Goal: Task Accomplishment & Management: Use online tool/utility

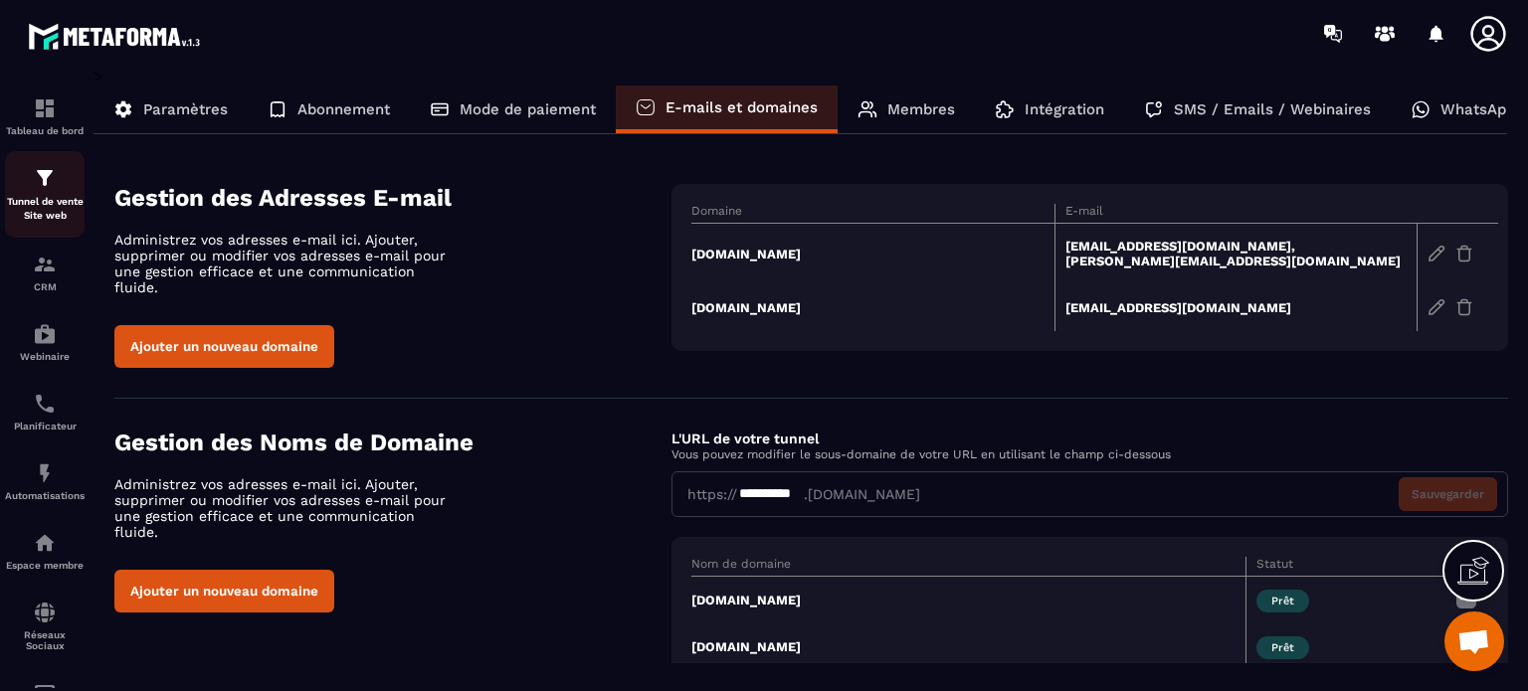
click at [56, 160] on link "Tunnel de vente Site web" at bounding box center [45, 194] width 80 height 87
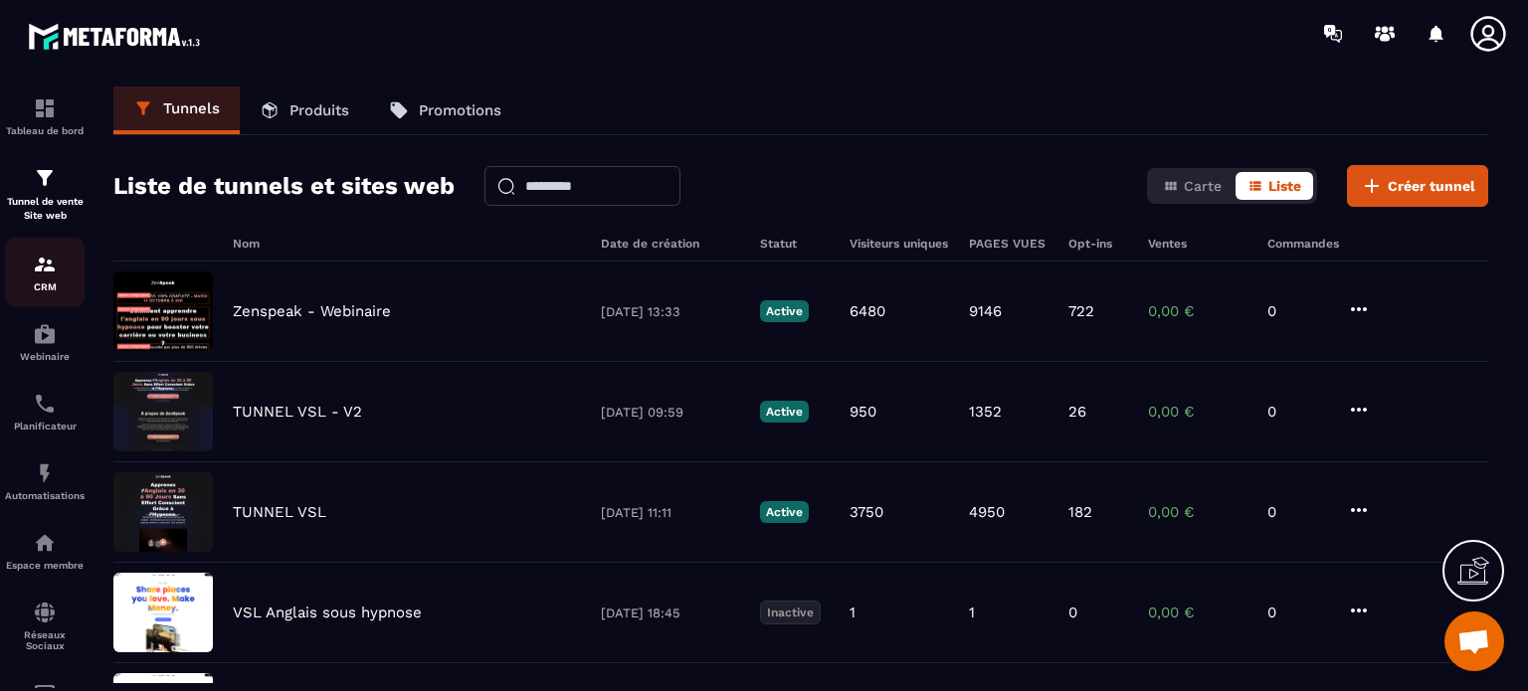
click at [44, 280] on div "CRM" at bounding box center [45, 273] width 80 height 40
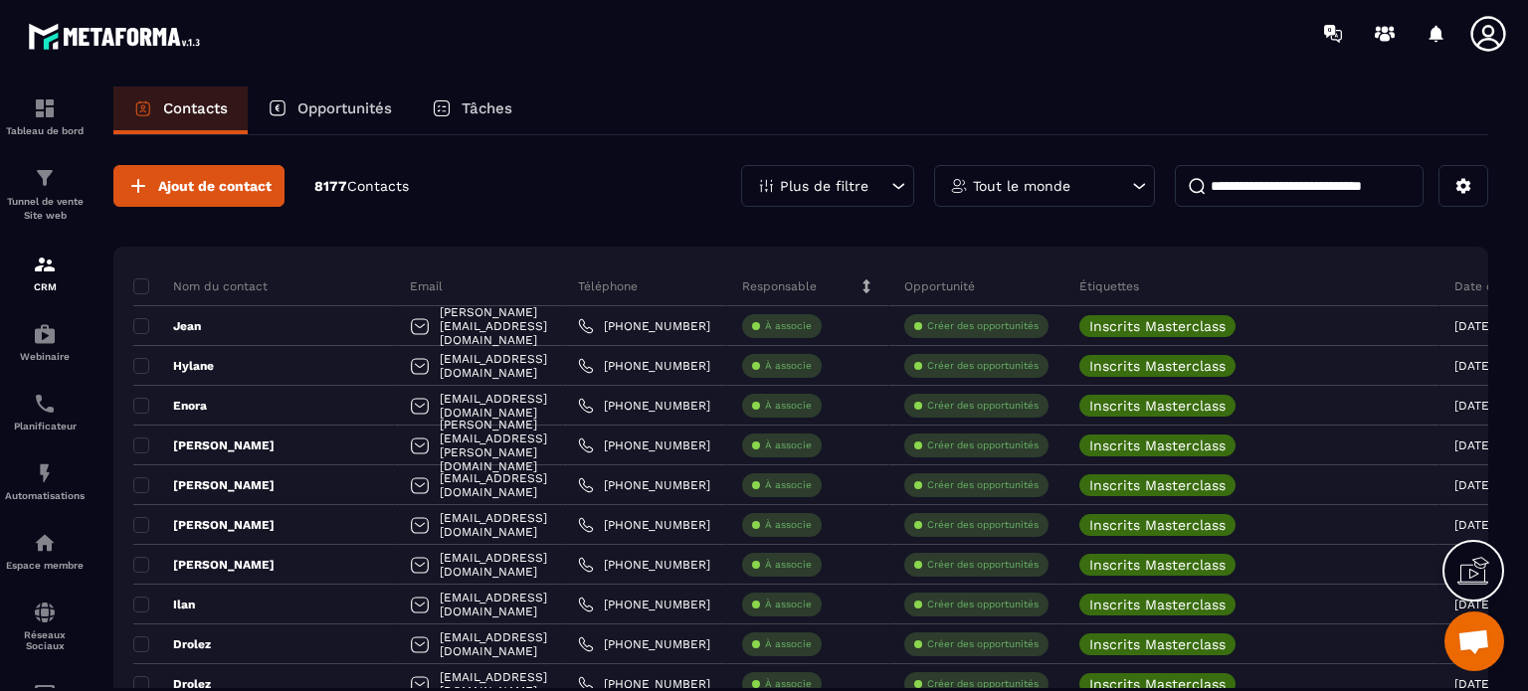
click at [764, 190] on icon at bounding box center [766, 186] width 18 height 18
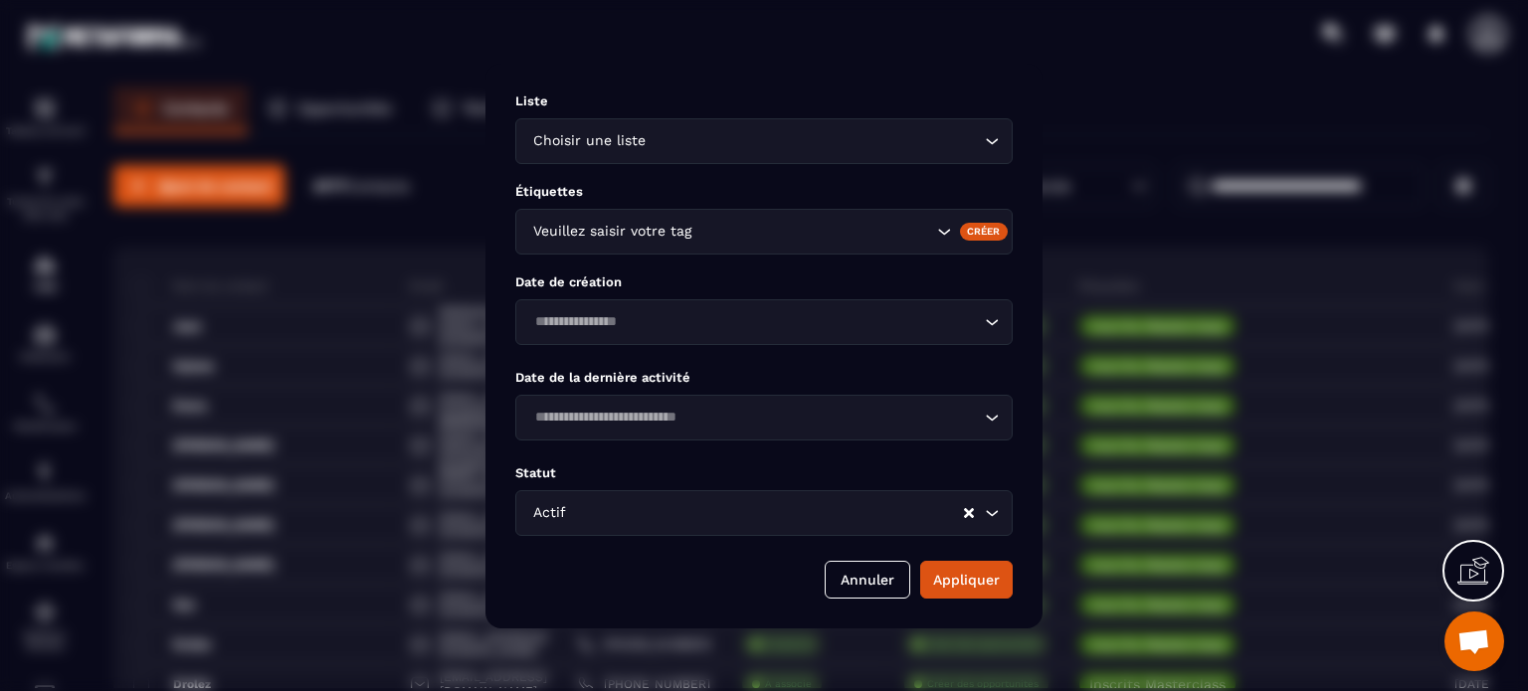
click at [710, 514] on input "Search for option" at bounding box center [766, 513] width 392 height 22
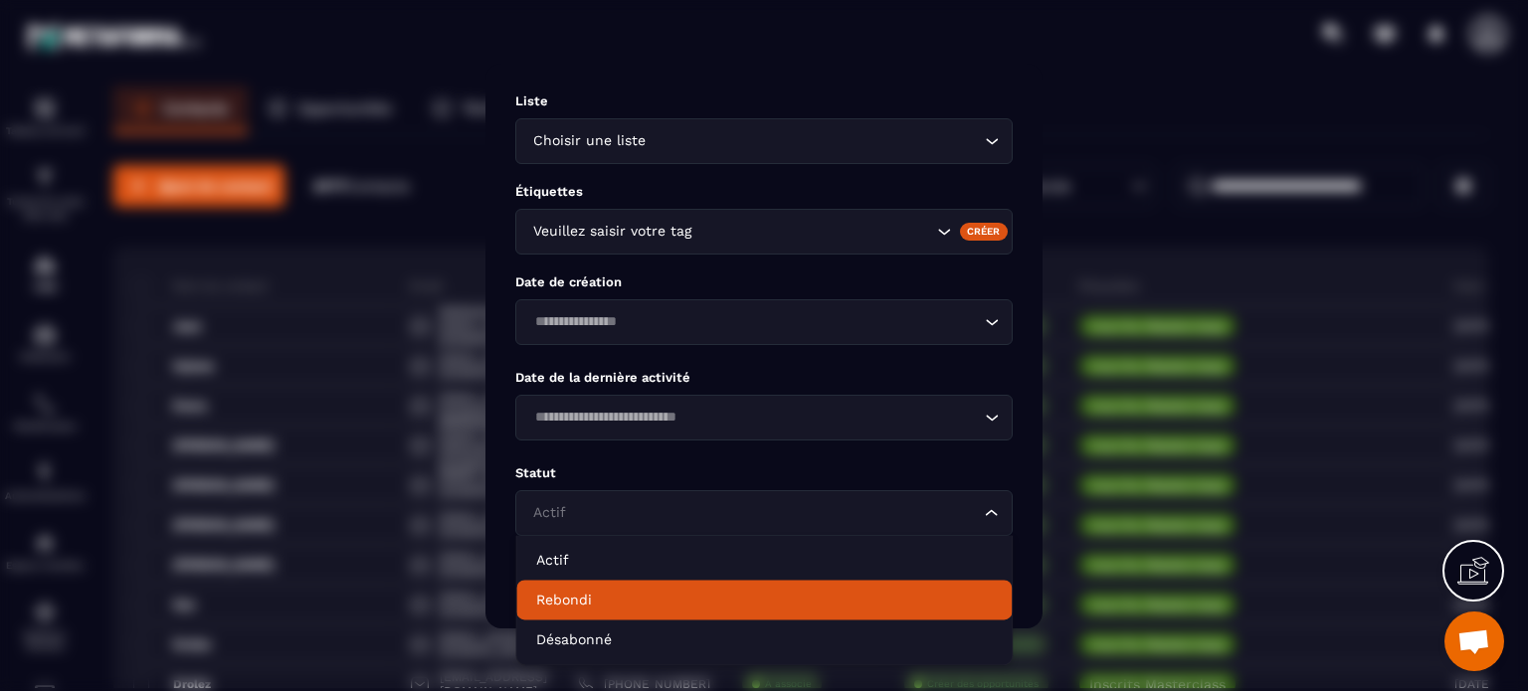
click at [664, 604] on p "Rebondi" at bounding box center [764, 600] width 456 height 20
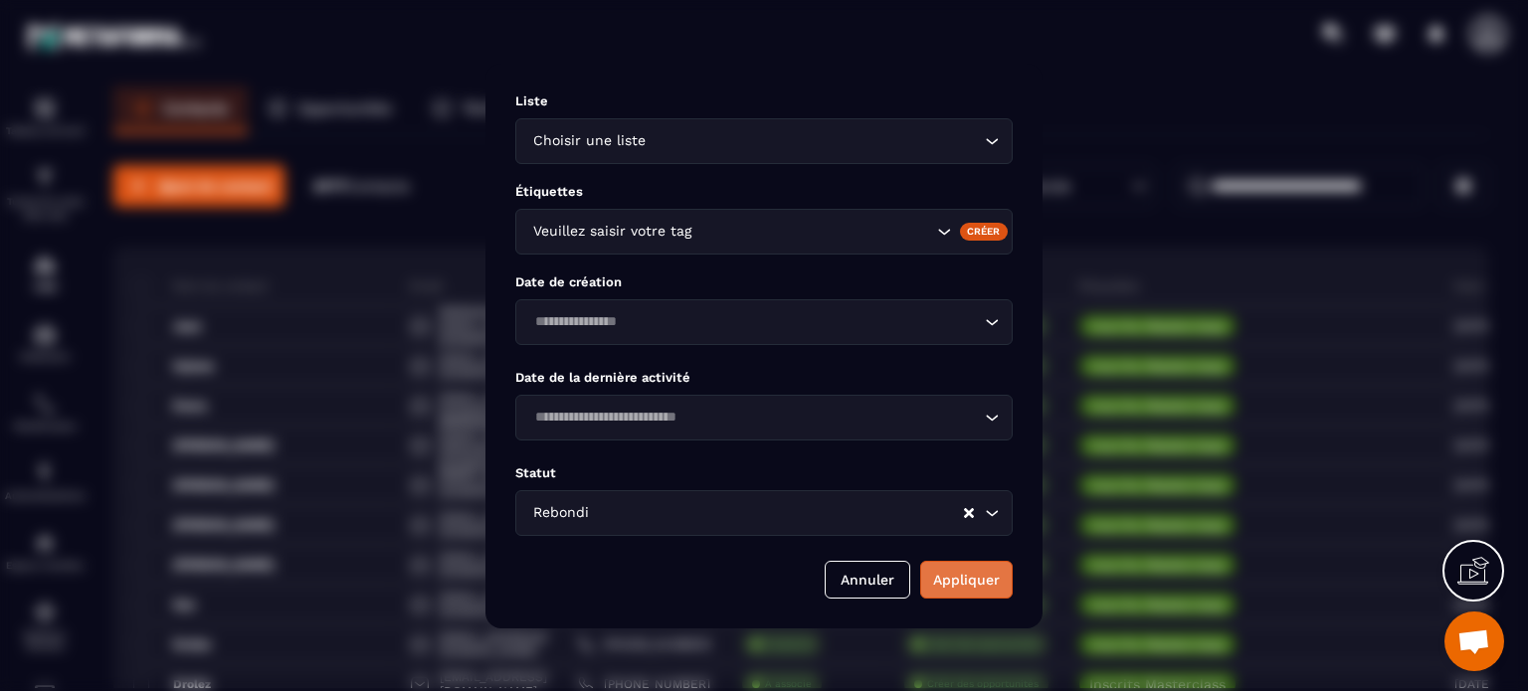
click at [963, 587] on button "Appliquer" at bounding box center [966, 580] width 93 height 38
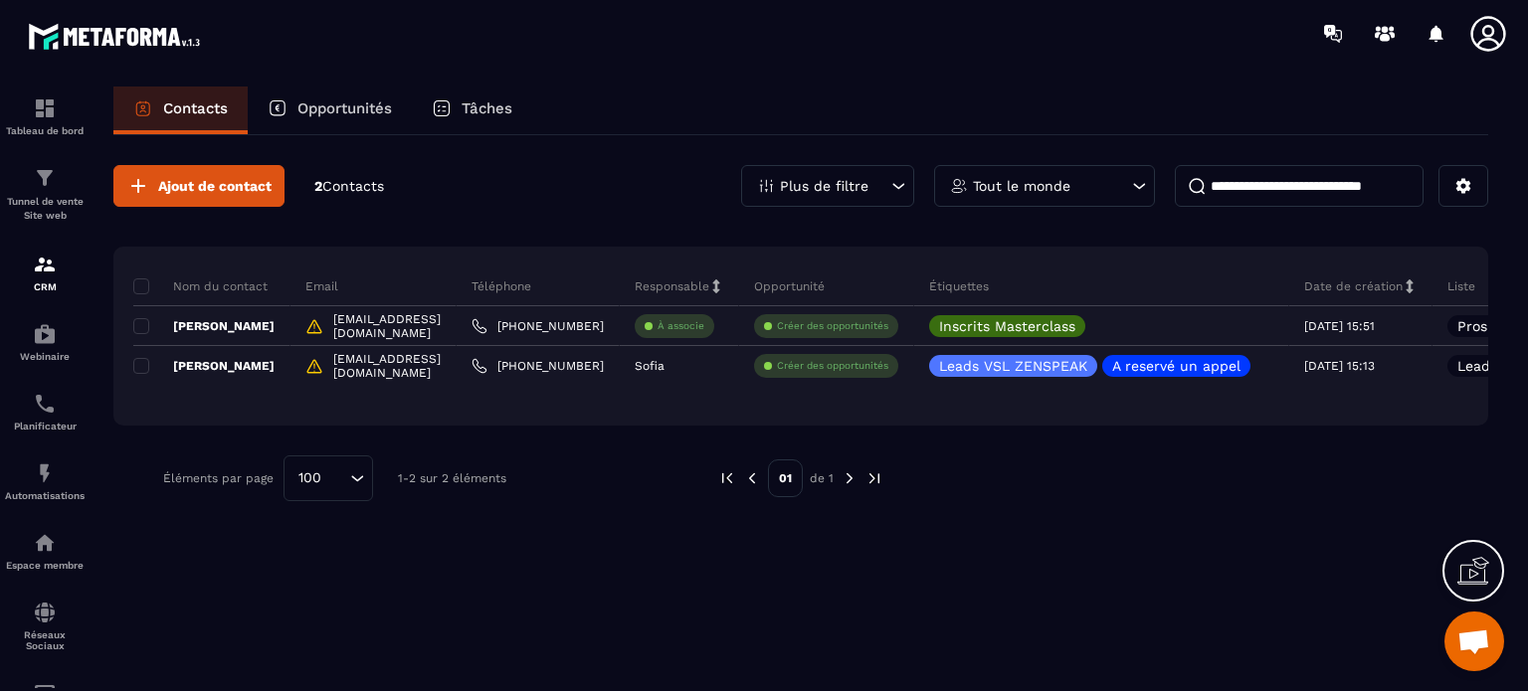
click at [855, 182] on p "Plus de filtre" at bounding box center [824, 186] width 89 height 14
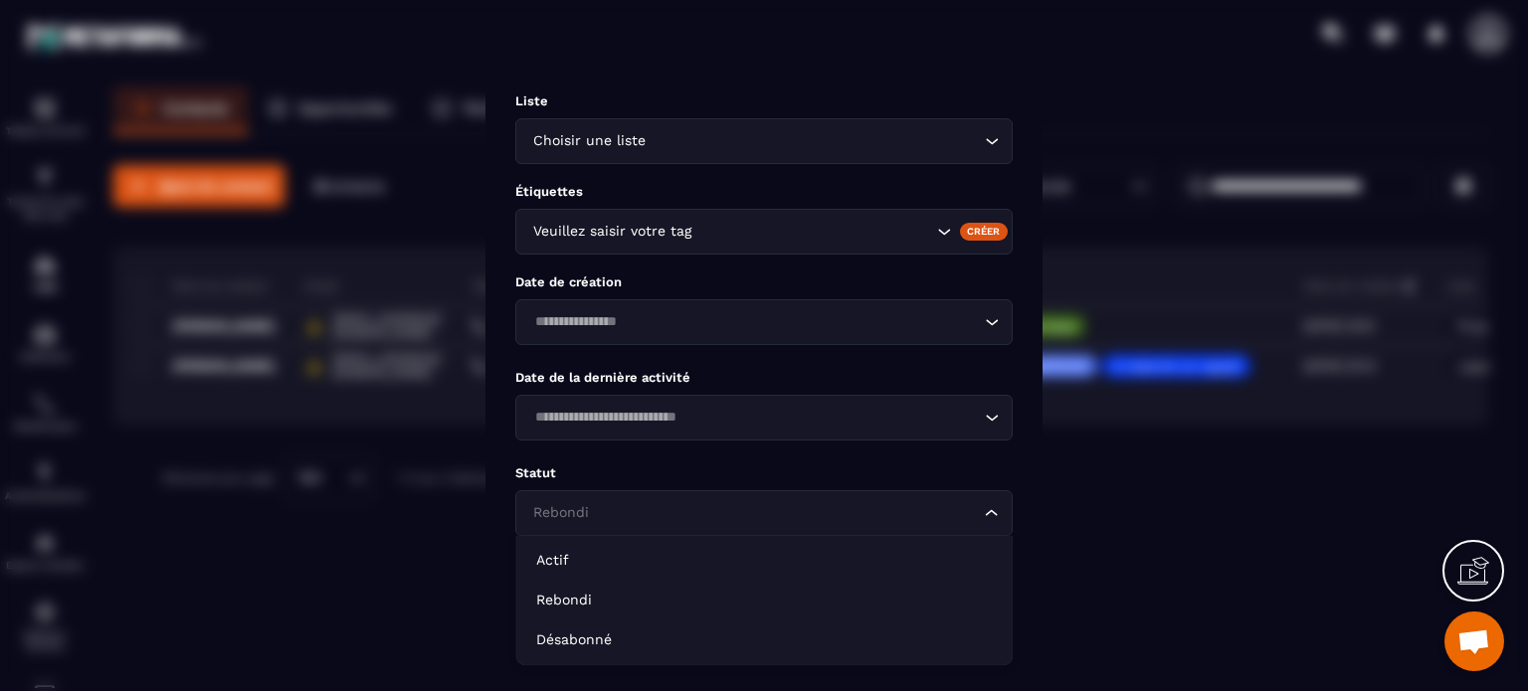
click at [708, 510] on input "Search for option" at bounding box center [754, 513] width 452 height 22
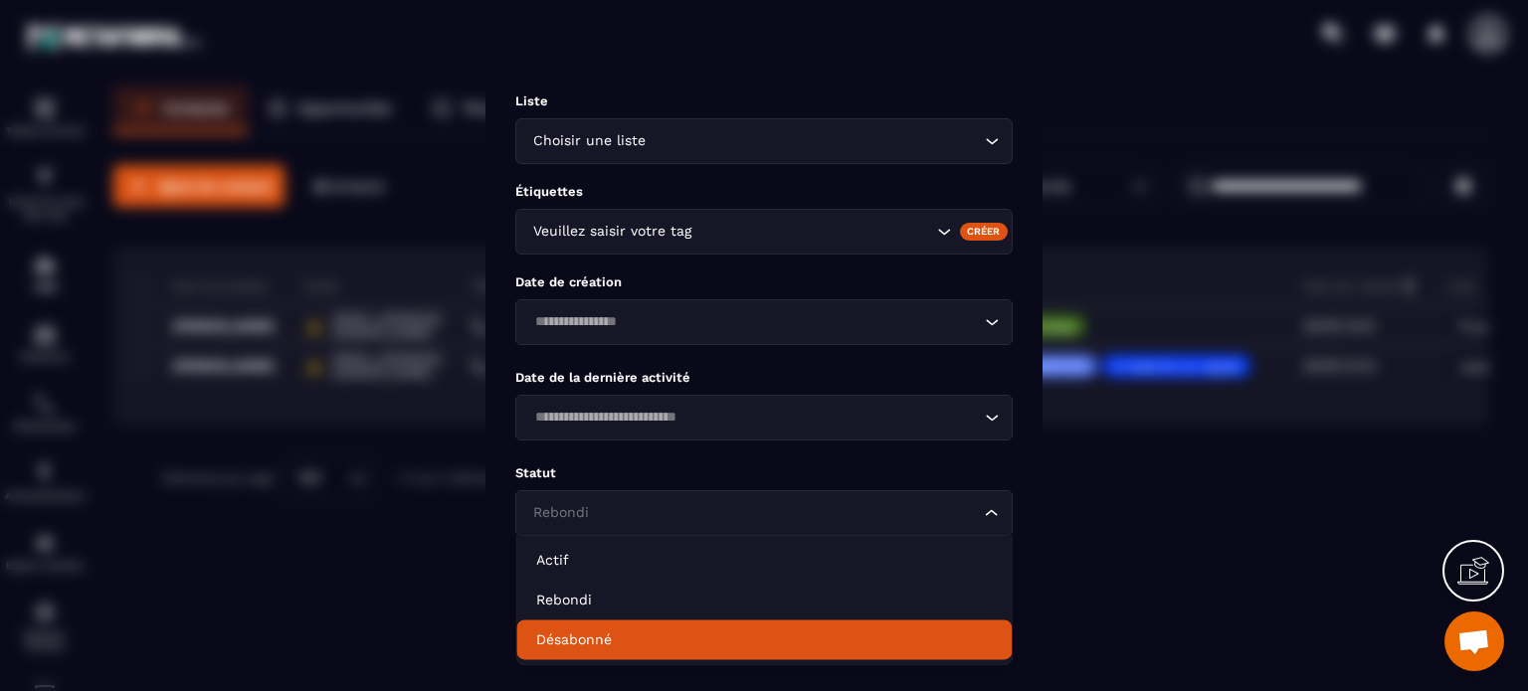
click at [631, 639] on p "Désabonné" at bounding box center [764, 640] width 456 height 20
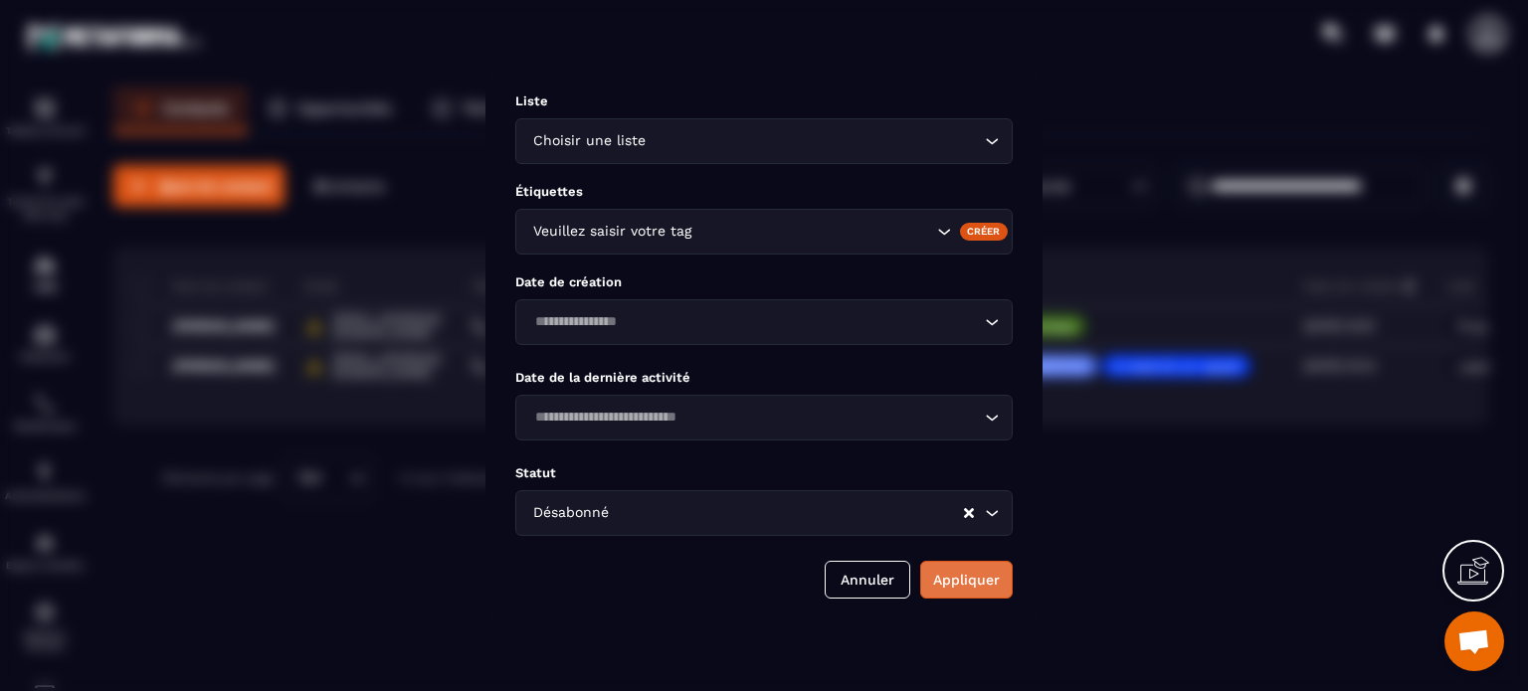
click at [972, 583] on button "Appliquer" at bounding box center [966, 580] width 93 height 38
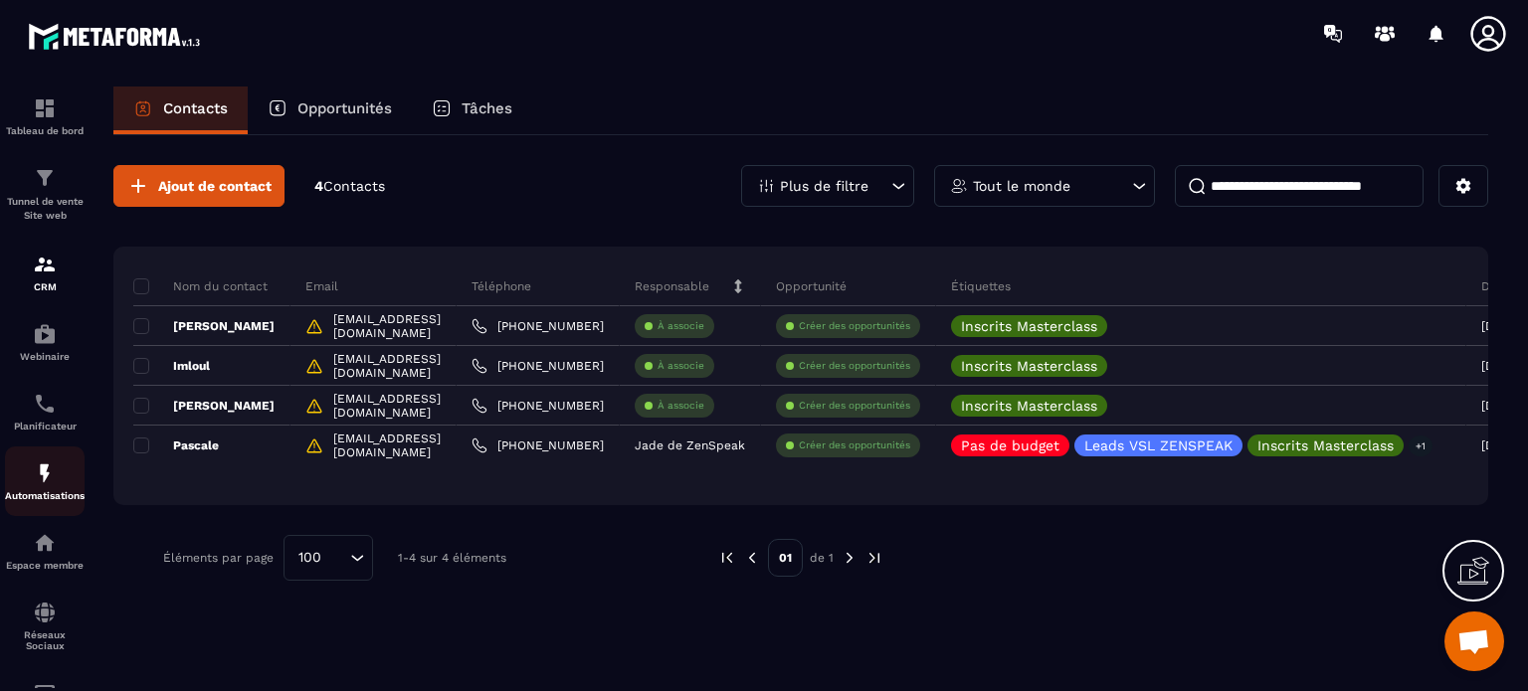
click at [48, 485] on img at bounding box center [45, 474] width 24 height 24
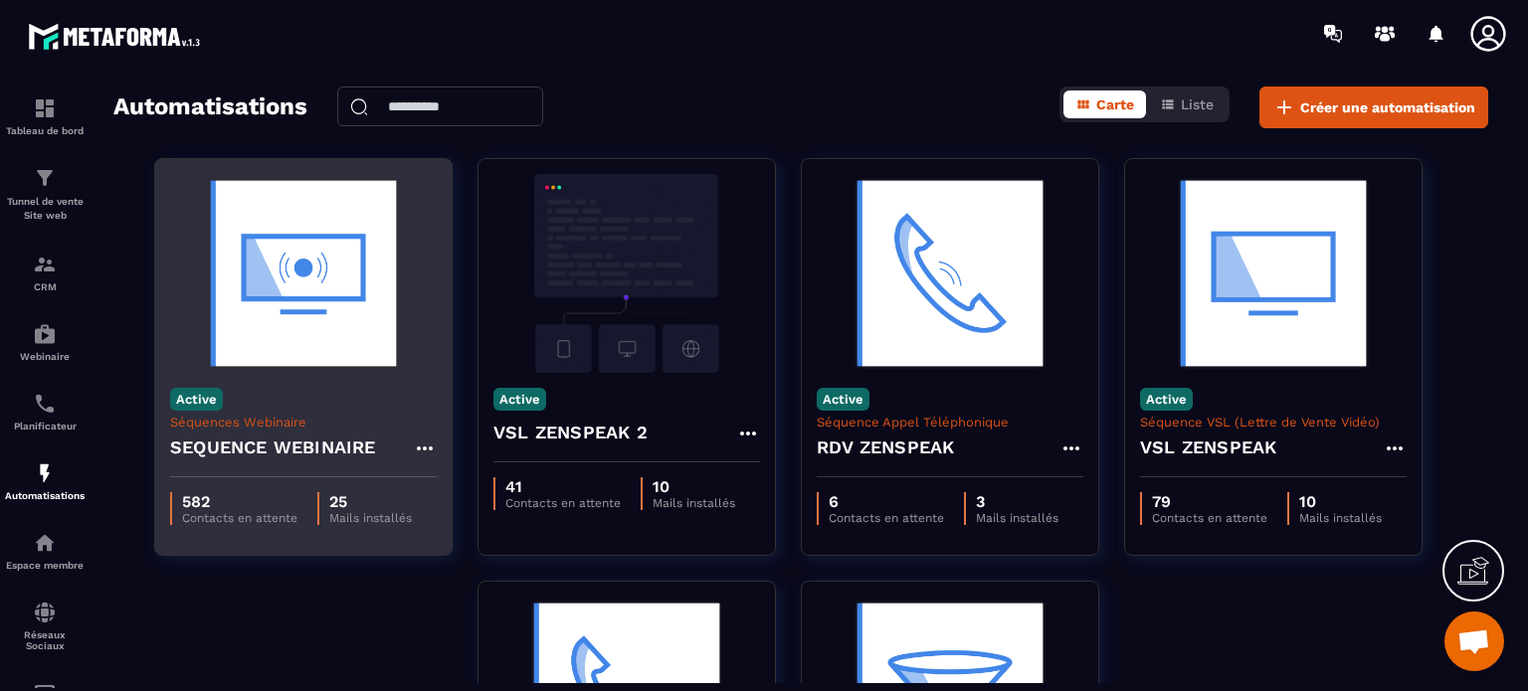
click at [378, 366] on img at bounding box center [303, 273] width 267 height 199
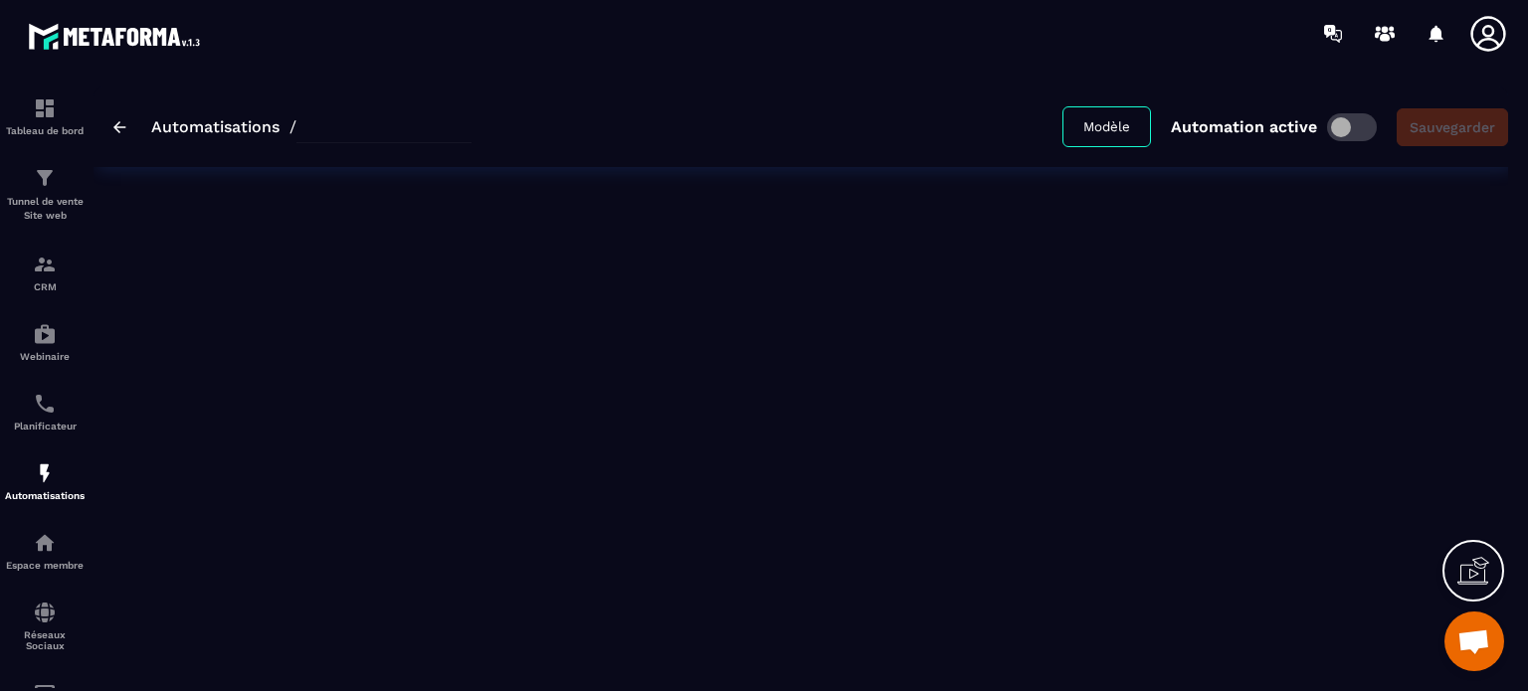
type input "**********"
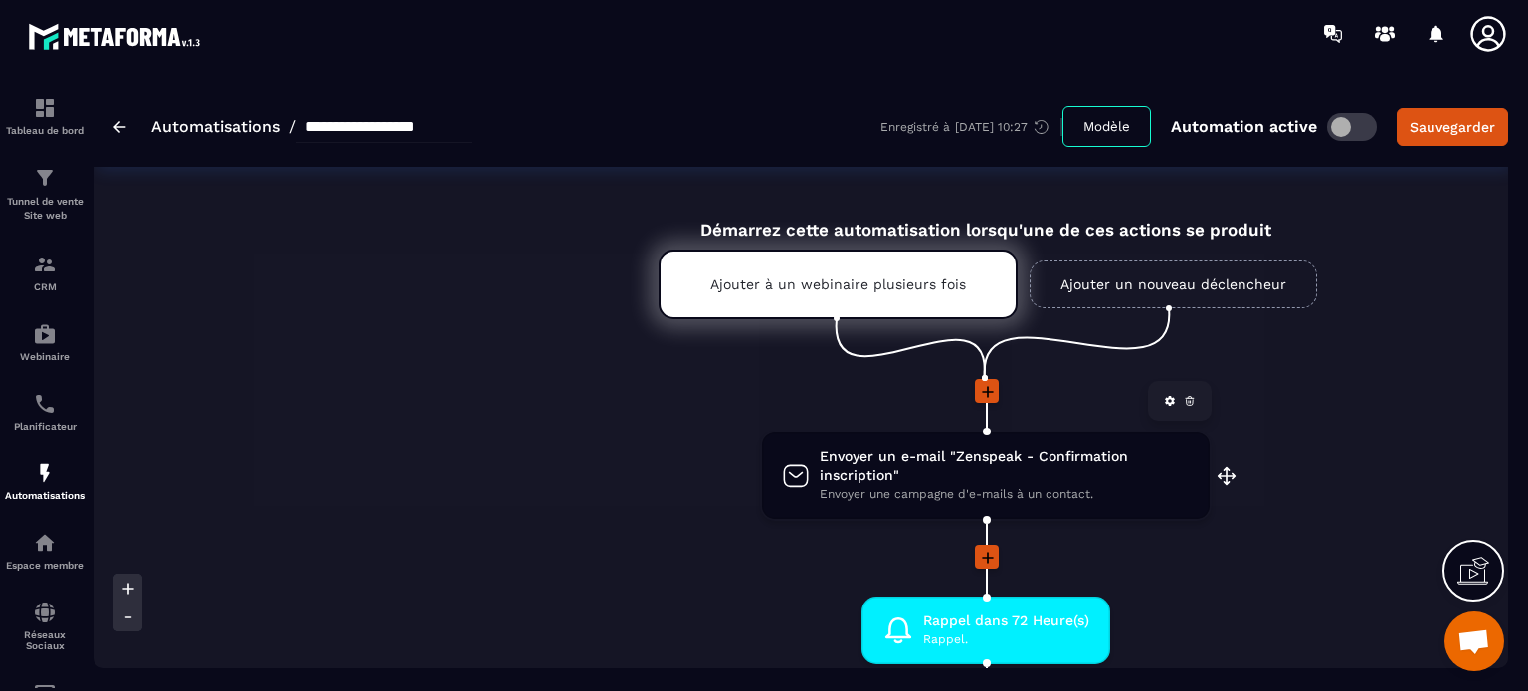
click at [930, 474] on span "Envoyer un e-mail "Zenspeak - Confirmation inscription"" at bounding box center [1005, 467] width 370 height 38
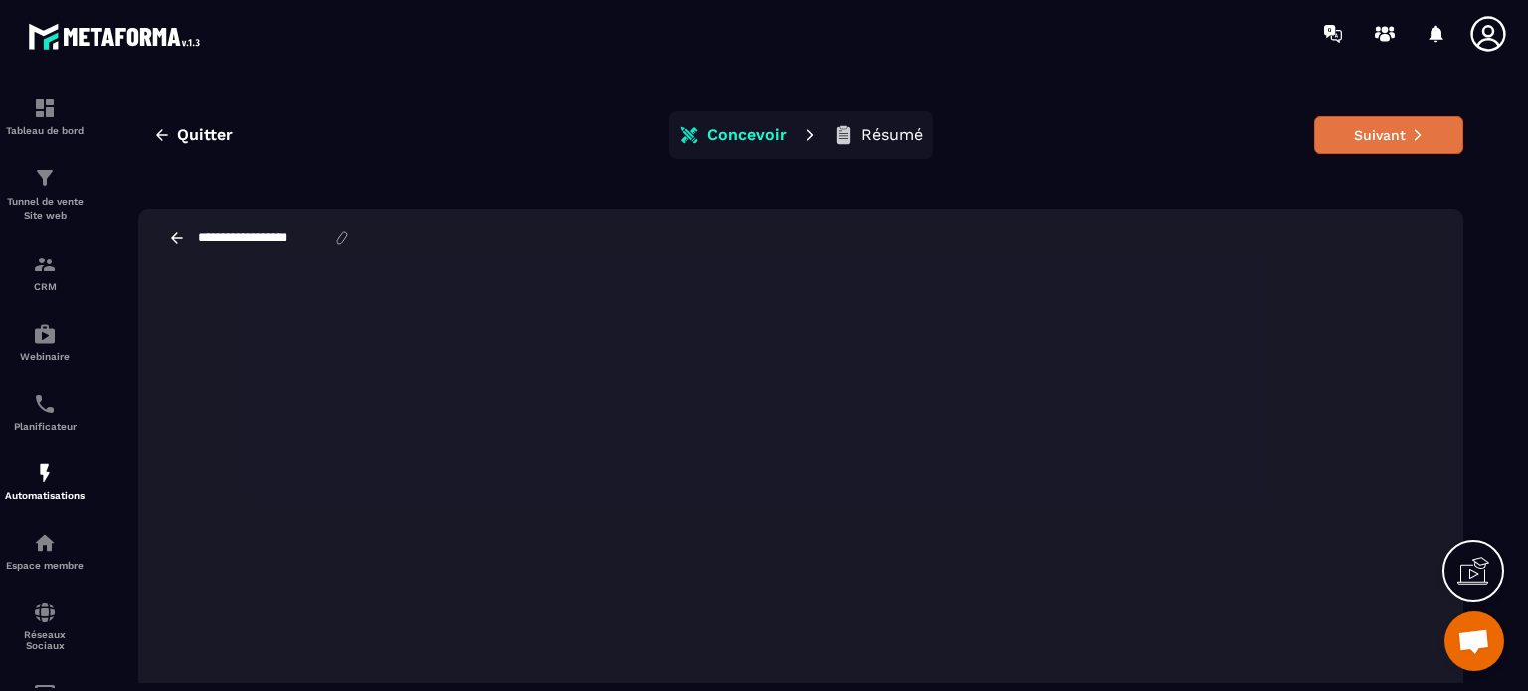
click at [1377, 133] on button "Suivant" at bounding box center [1388, 135] width 149 height 38
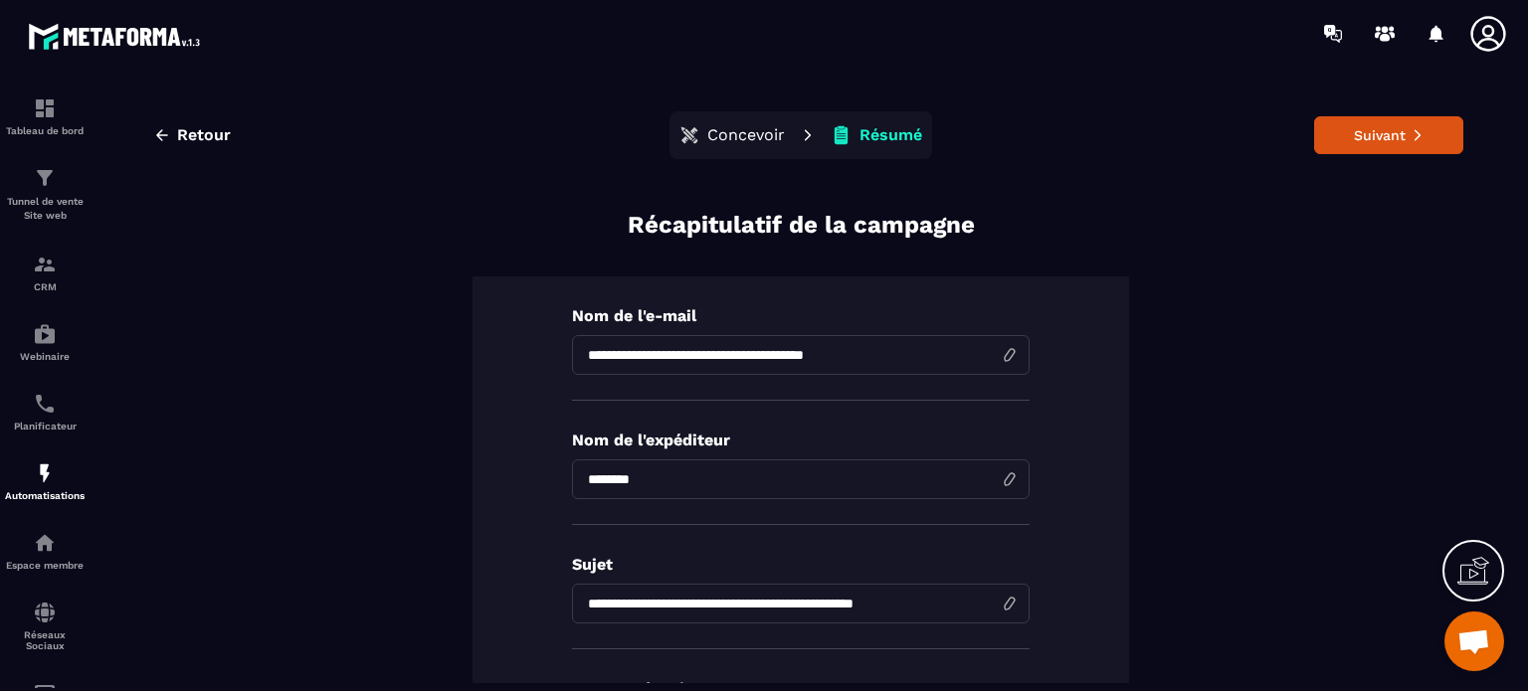
click at [799, 371] on input "**********" at bounding box center [801, 355] width 458 height 40
type input "**********"
click at [1381, 146] on button "Suivant" at bounding box center [1388, 135] width 149 height 38
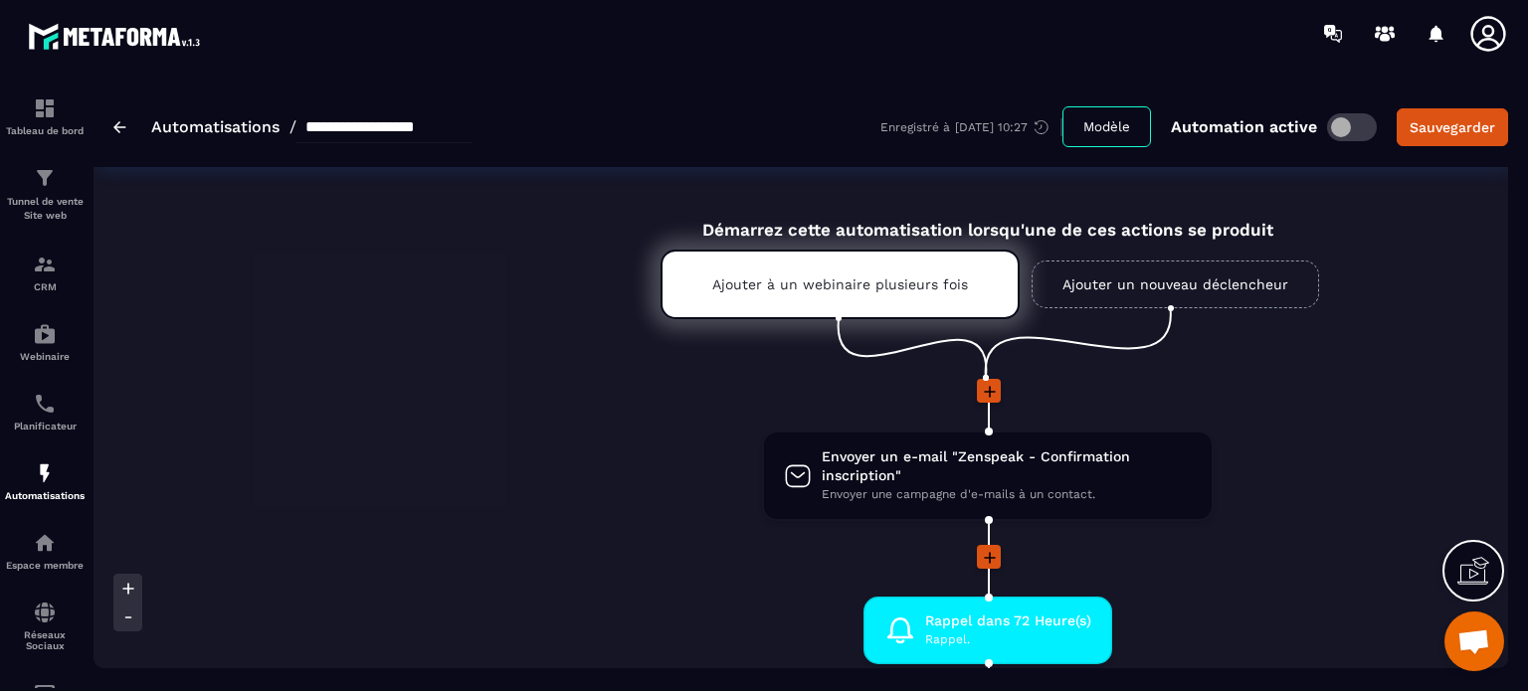
click at [461, 398] on div at bounding box center [987, 392] width 1788 height 27
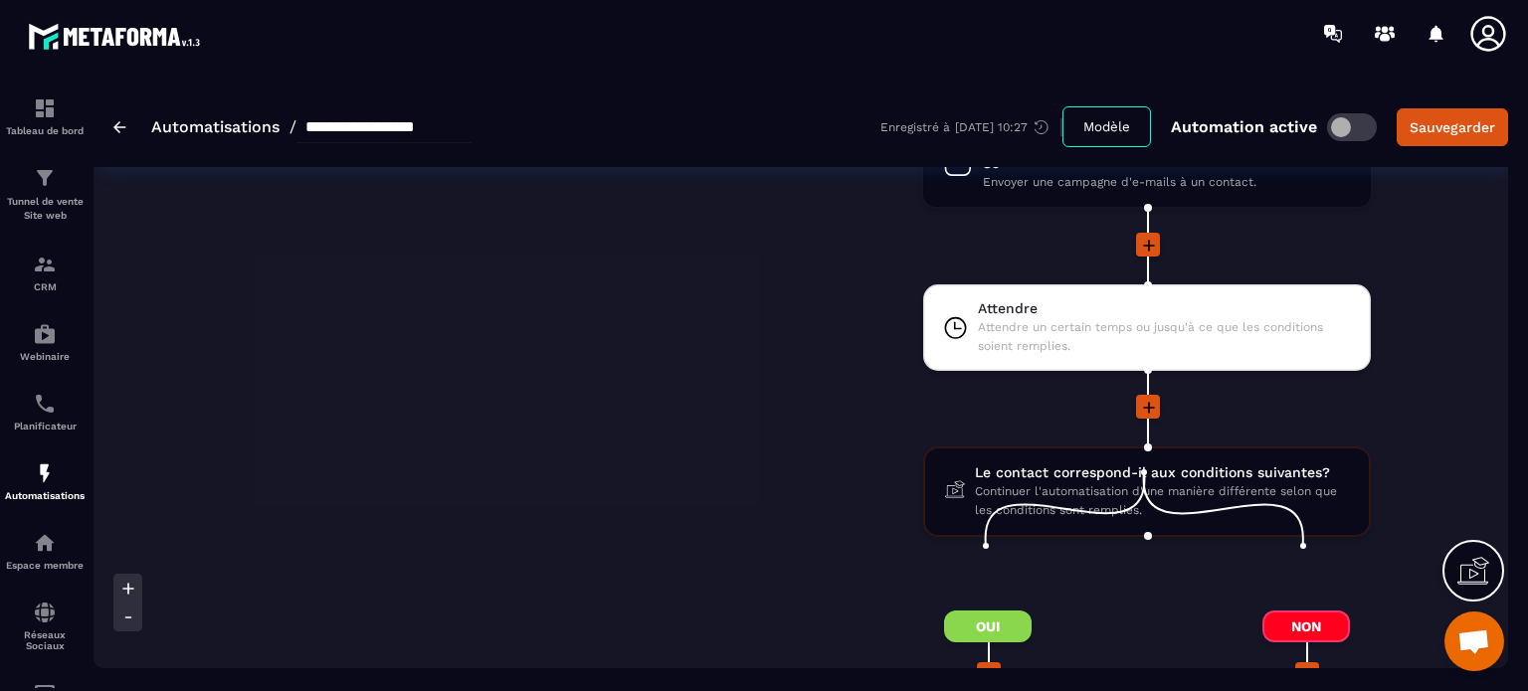
scroll to position [8256, 0]
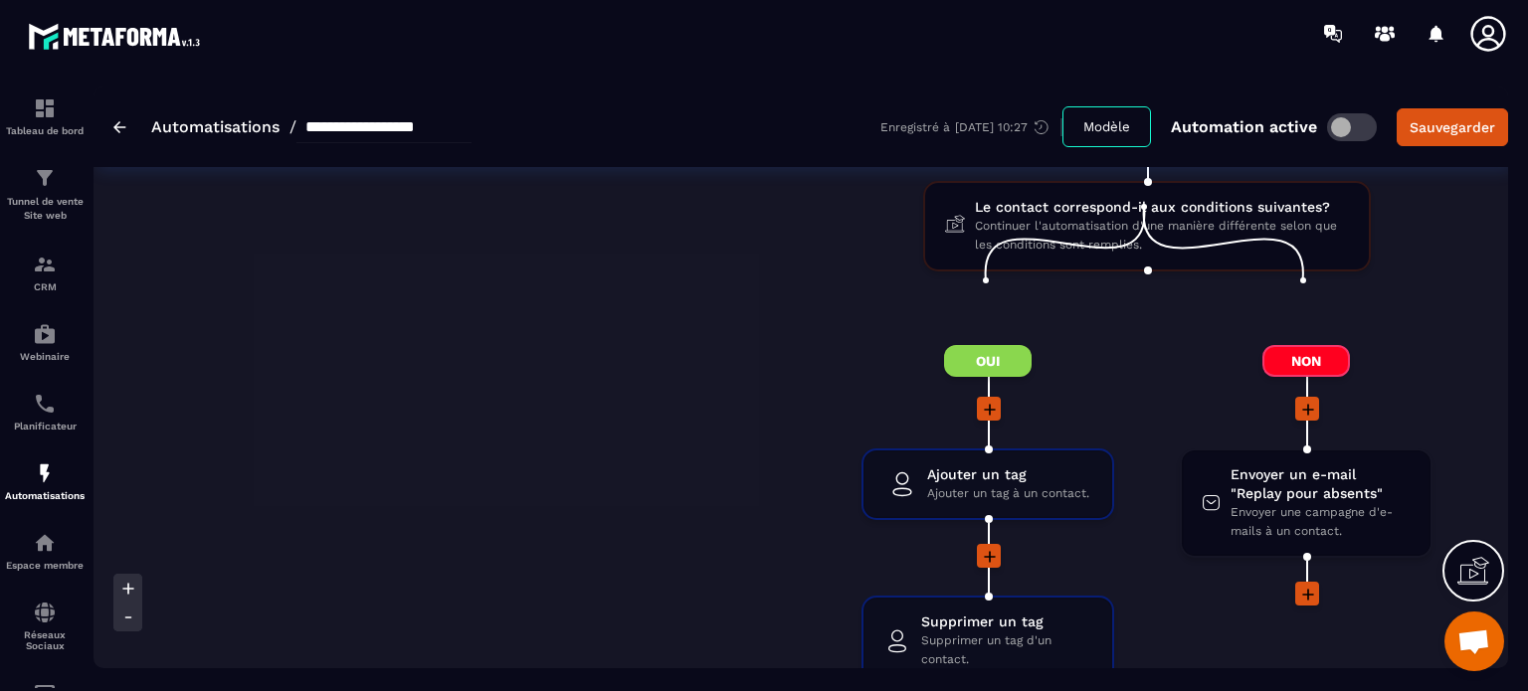
click at [1303, 585] on icon at bounding box center [1308, 595] width 20 height 20
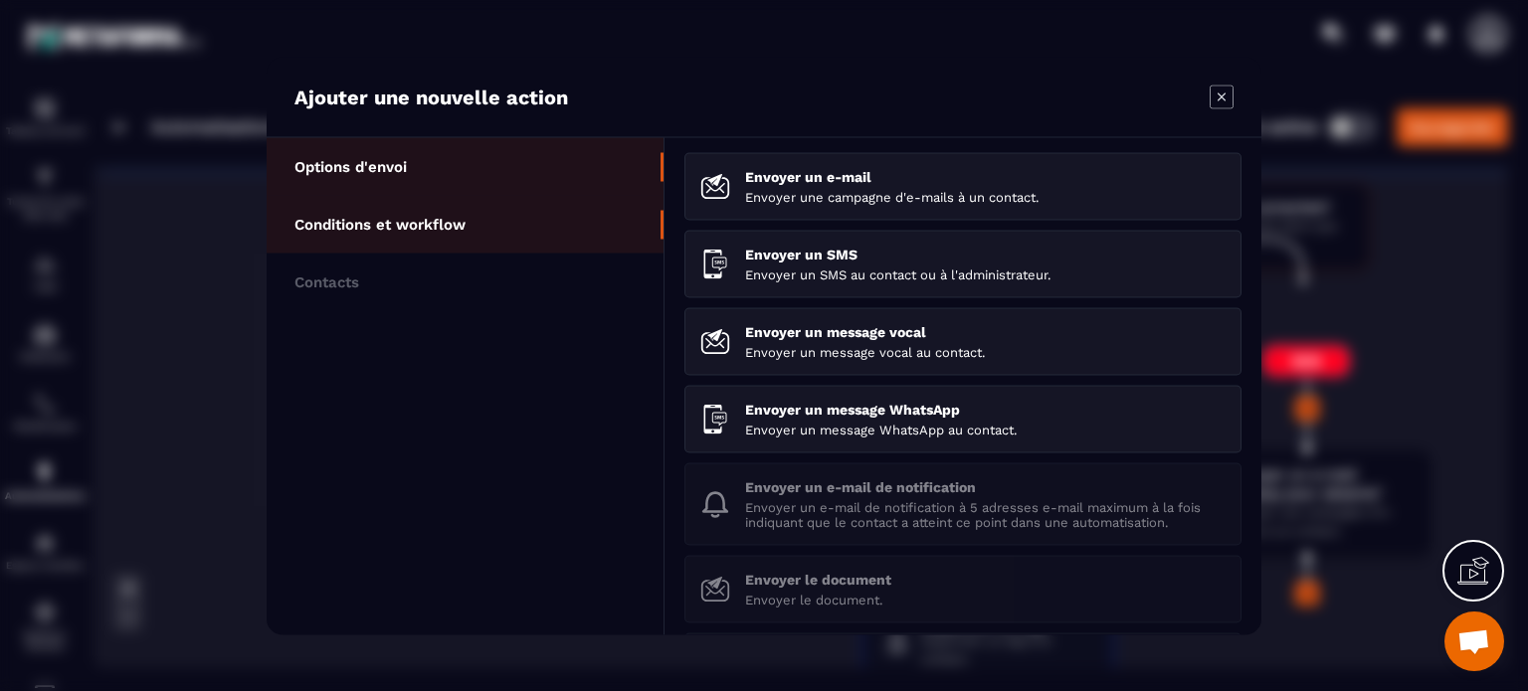
click at [448, 235] on li "Conditions et workflow" at bounding box center [465, 224] width 397 height 58
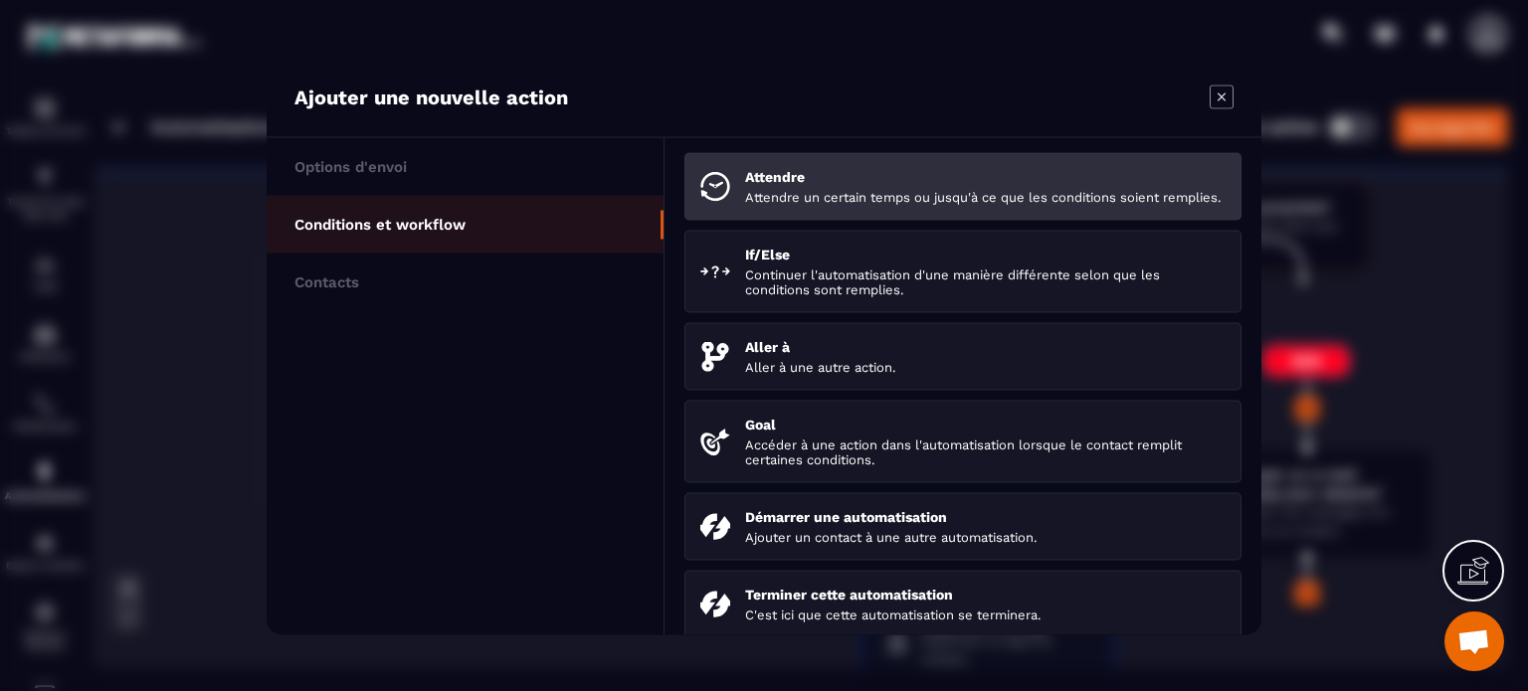
click at [780, 180] on p "Attendre" at bounding box center [985, 176] width 480 height 16
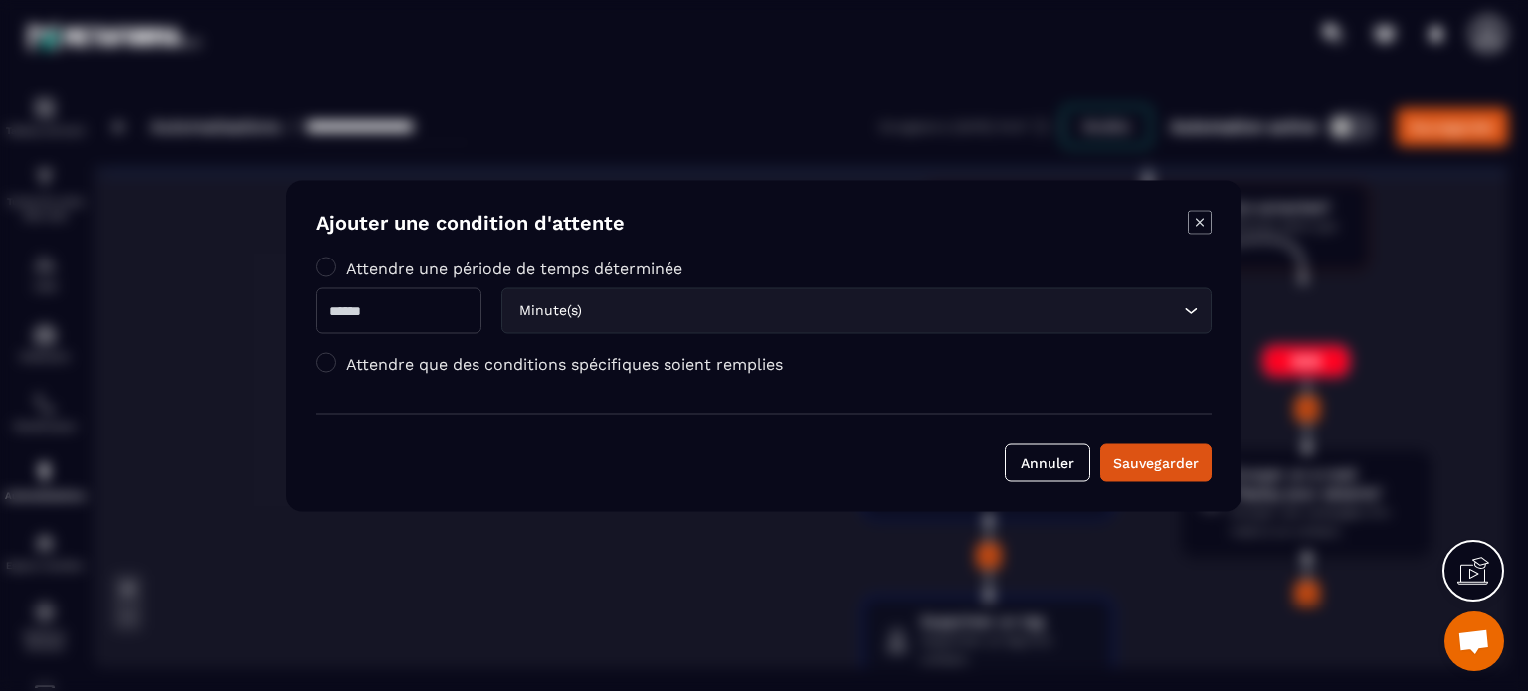
click at [430, 359] on label "Attendre que des conditions spécifiques soient remplies" at bounding box center [564, 363] width 437 height 19
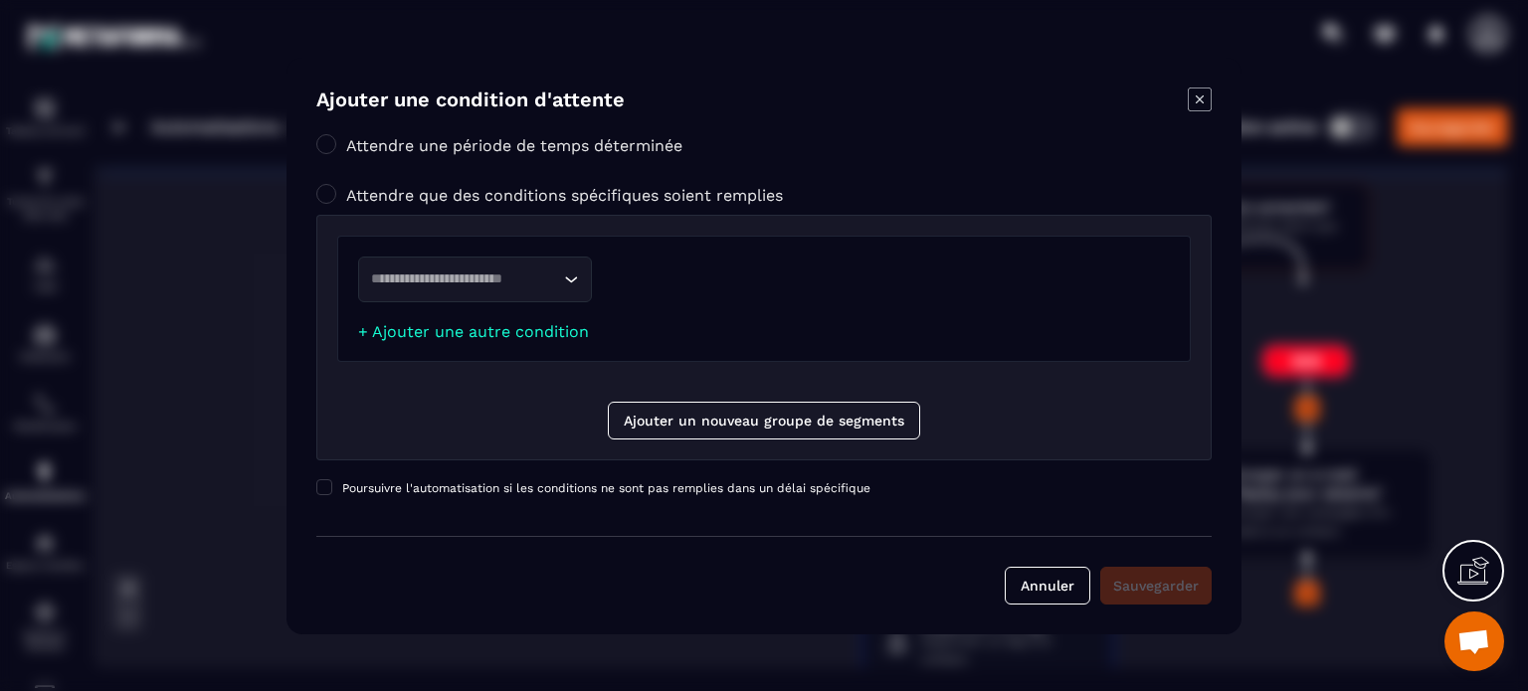
click at [430, 290] on div "Loading..." at bounding box center [475, 280] width 234 height 46
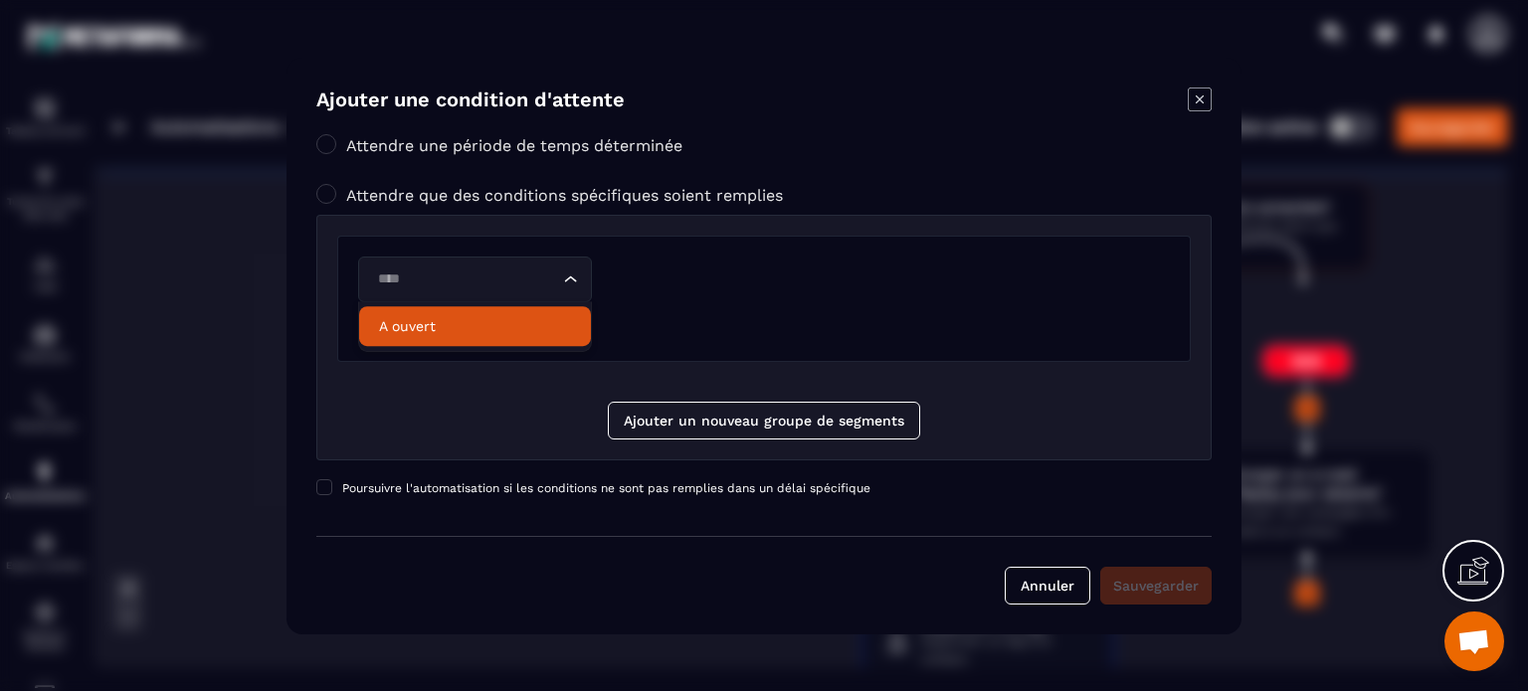
click at [428, 326] on p "A ouvert" at bounding box center [475, 326] width 192 height 20
type input "****"
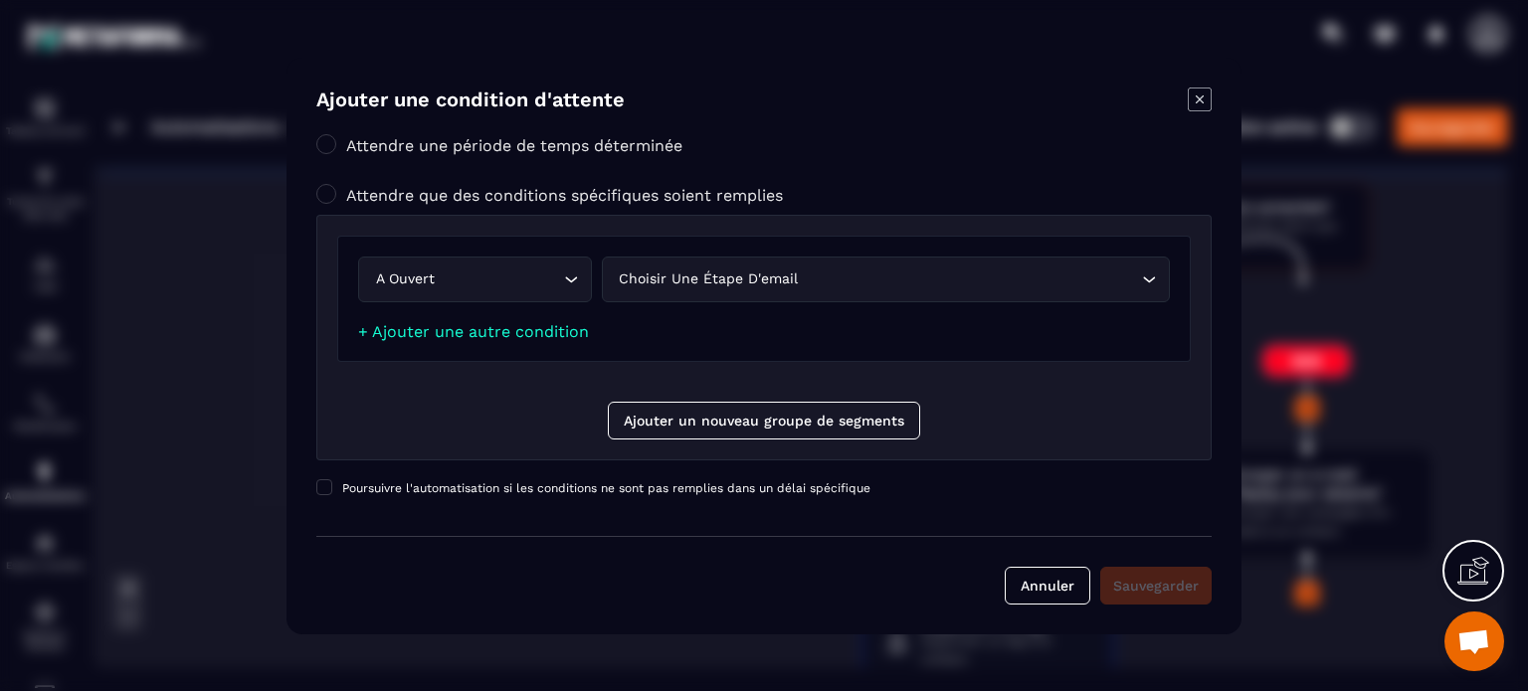
click at [696, 274] on div "Choisir une étape d'email" at bounding box center [876, 280] width 526 height 22
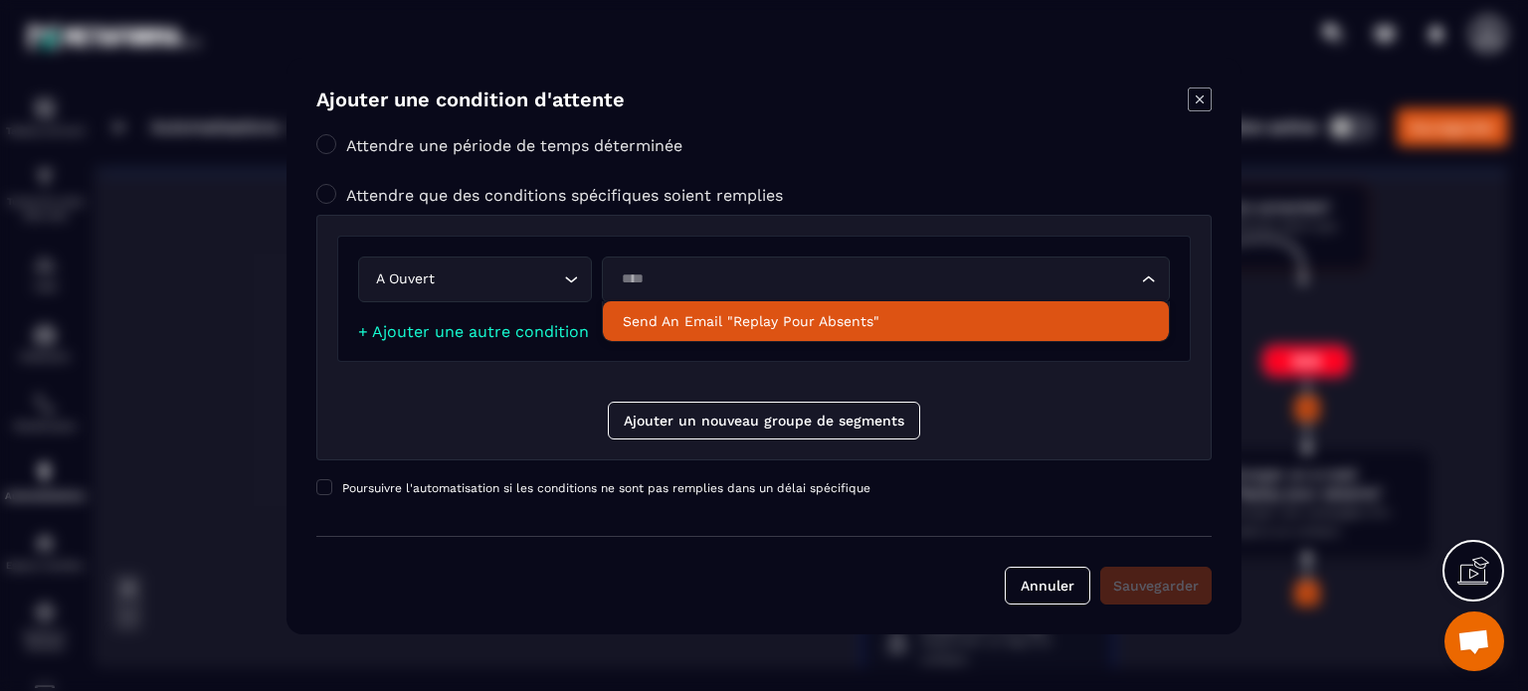
click at [698, 321] on p "Send an email "Replay pour absents"" at bounding box center [886, 321] width 526 height 20
type input "****"
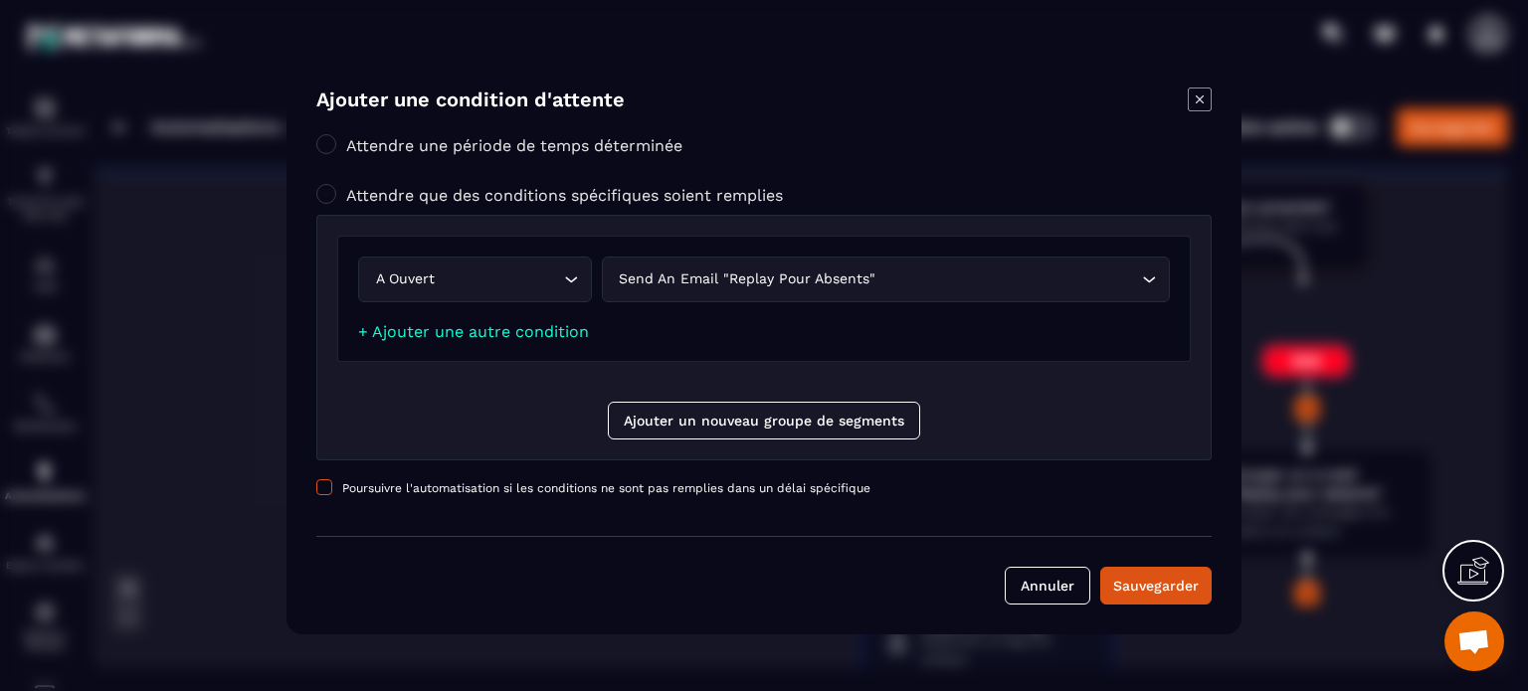
click at [532, 488] on span "Poursuivre l'automatisation si les conditions ne sont pas remplies dans un déla…" at bounding box center [606, 488] width 528 height 14
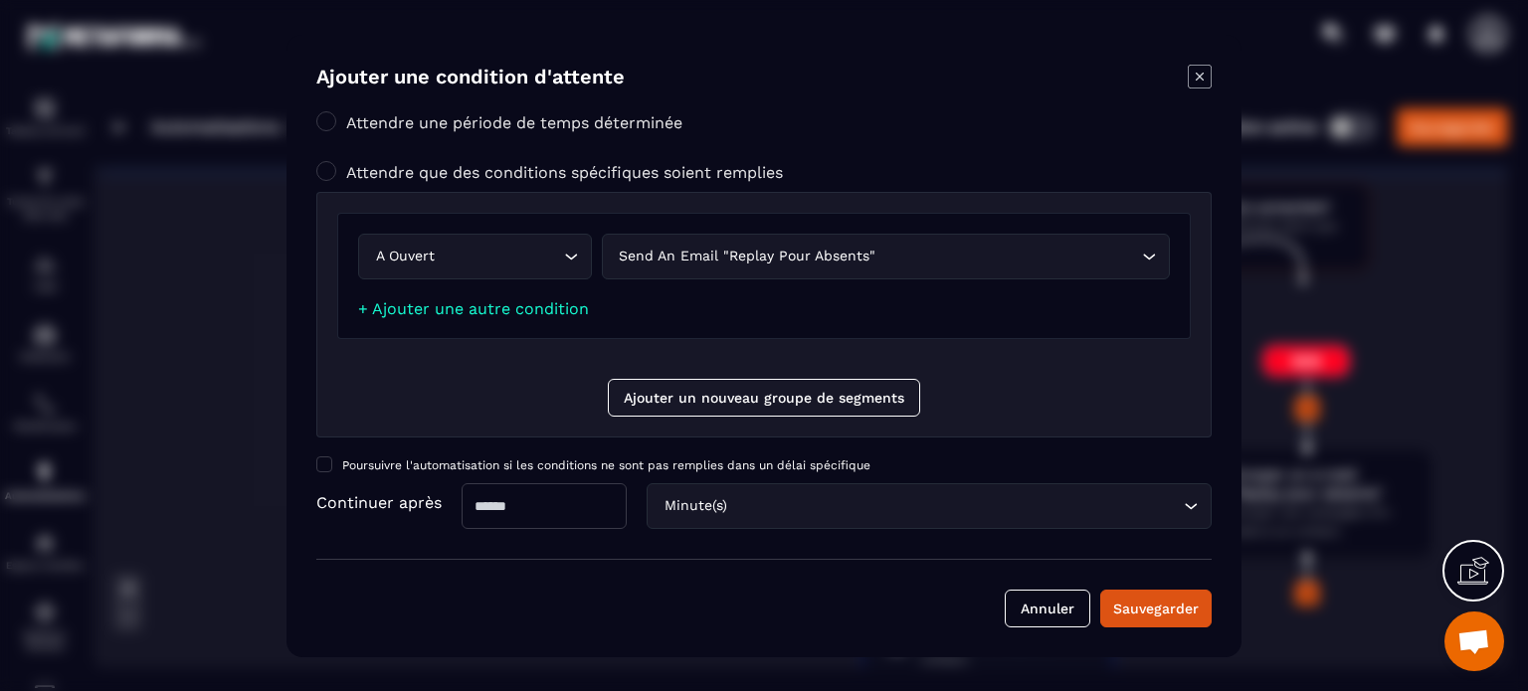
click at [523, 508] on input "Modal window" at bounding box center [544, 506] width 165 height 46
type input "**"
click at [702, 528] on form "Ajouter une condition d'attente Attendre une période de temps déterminée Attend…" at bounding box center [763, 346] width 895 height 563
click at [704, 519] on div "Minute(s) Loading..." at bounding box center [929, 506] width 565 height 46
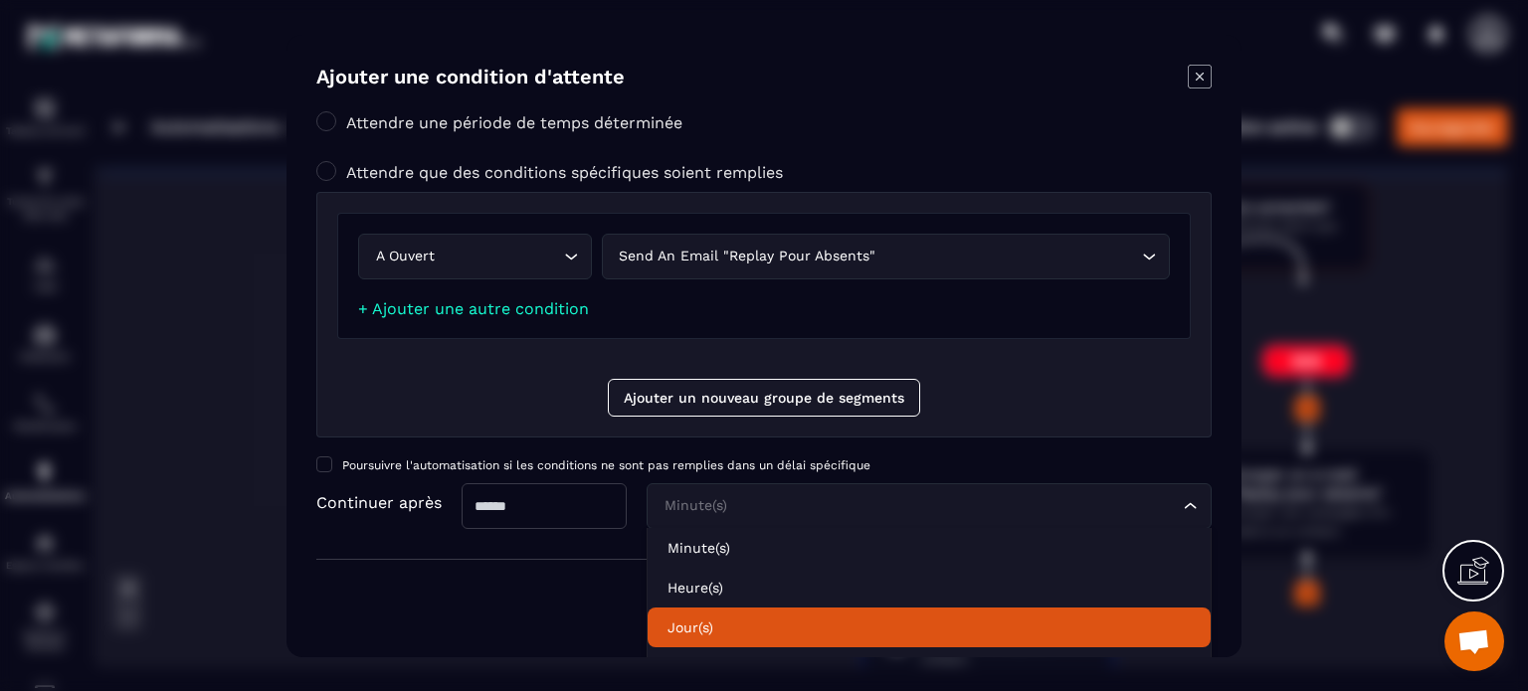
click at [707, 640] on li "Jour(s)" at bounding box center [929, 628] width 563 height 40
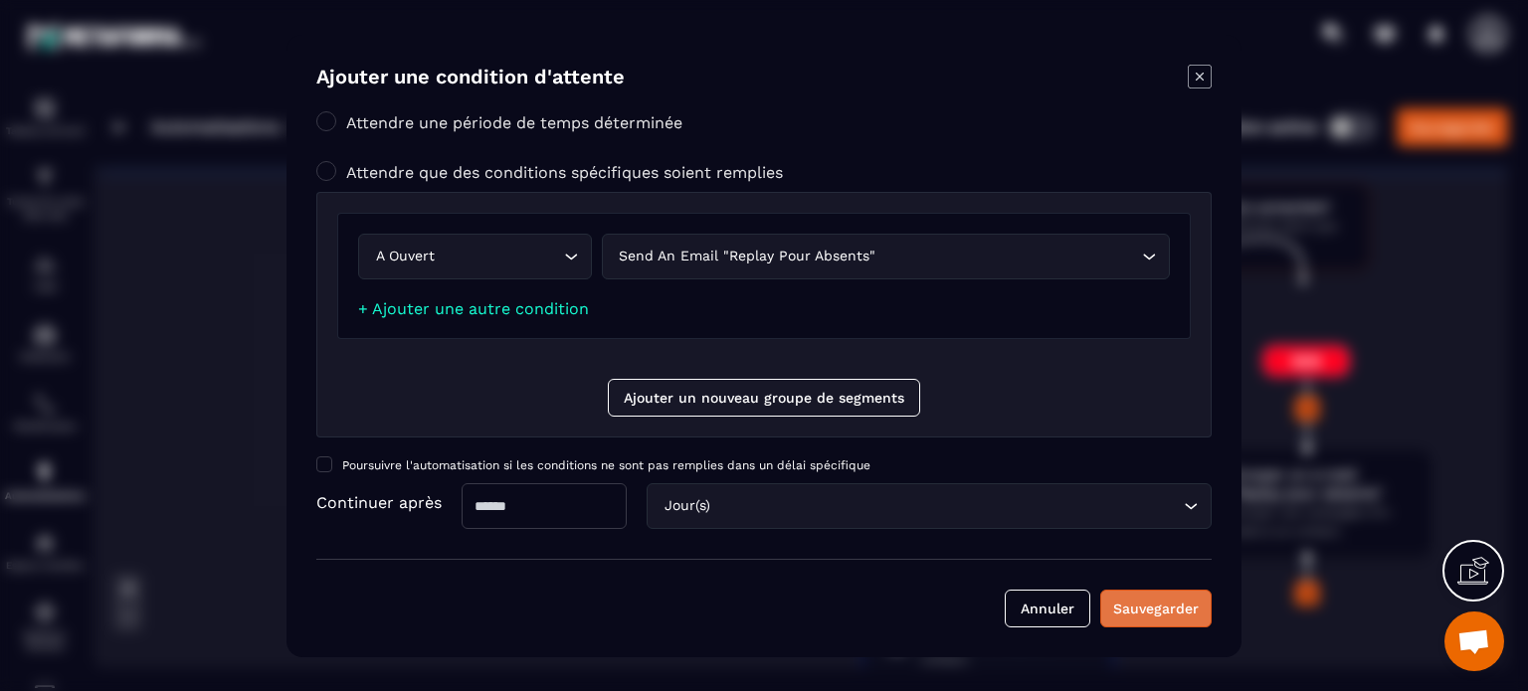
click at [1142, 602] on div "Sauvegarder" at bounding box center [1156, 609] width 86 height 20
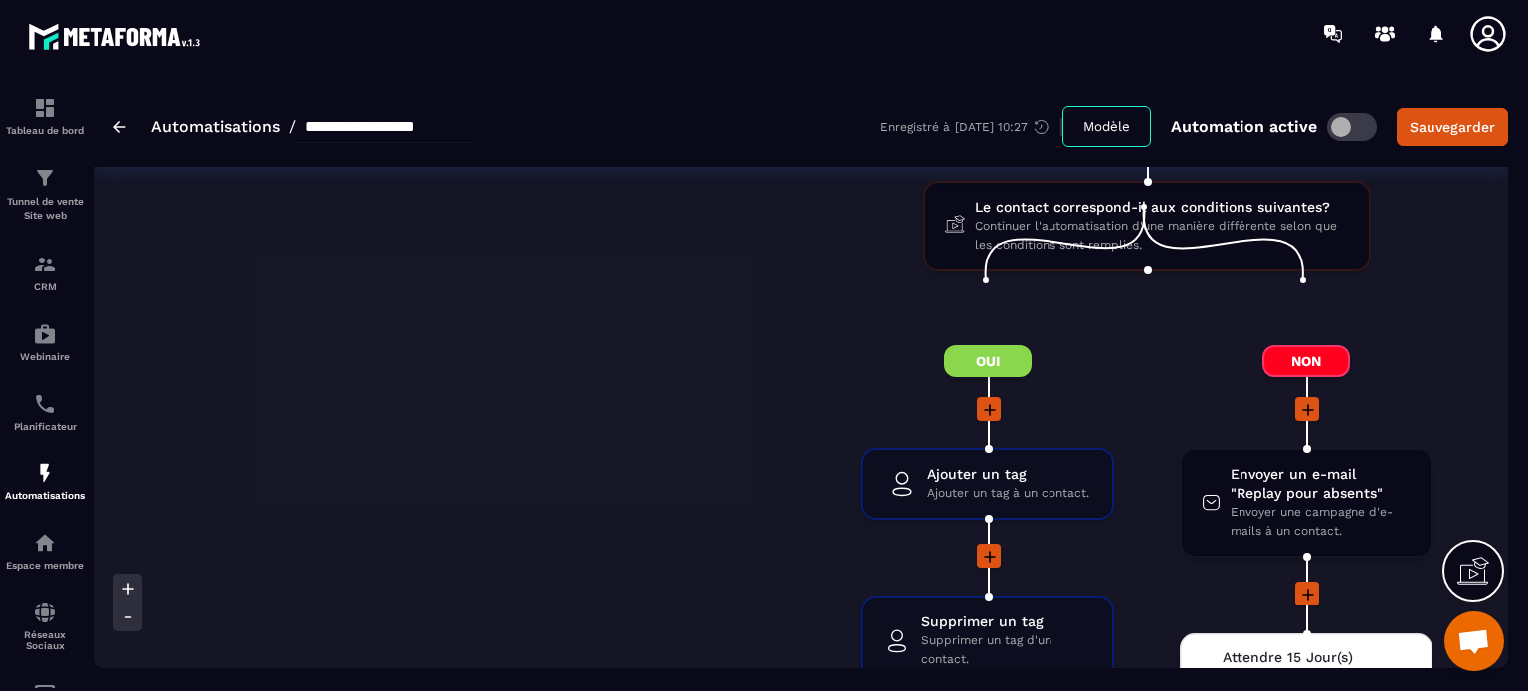
click at [1154, 544] on div "Non Envoyer un e-mail "Replay pour absents" Envoyer une campagne d'e-mails à un…" at bounding box center [1306, 599] width 318 height 508
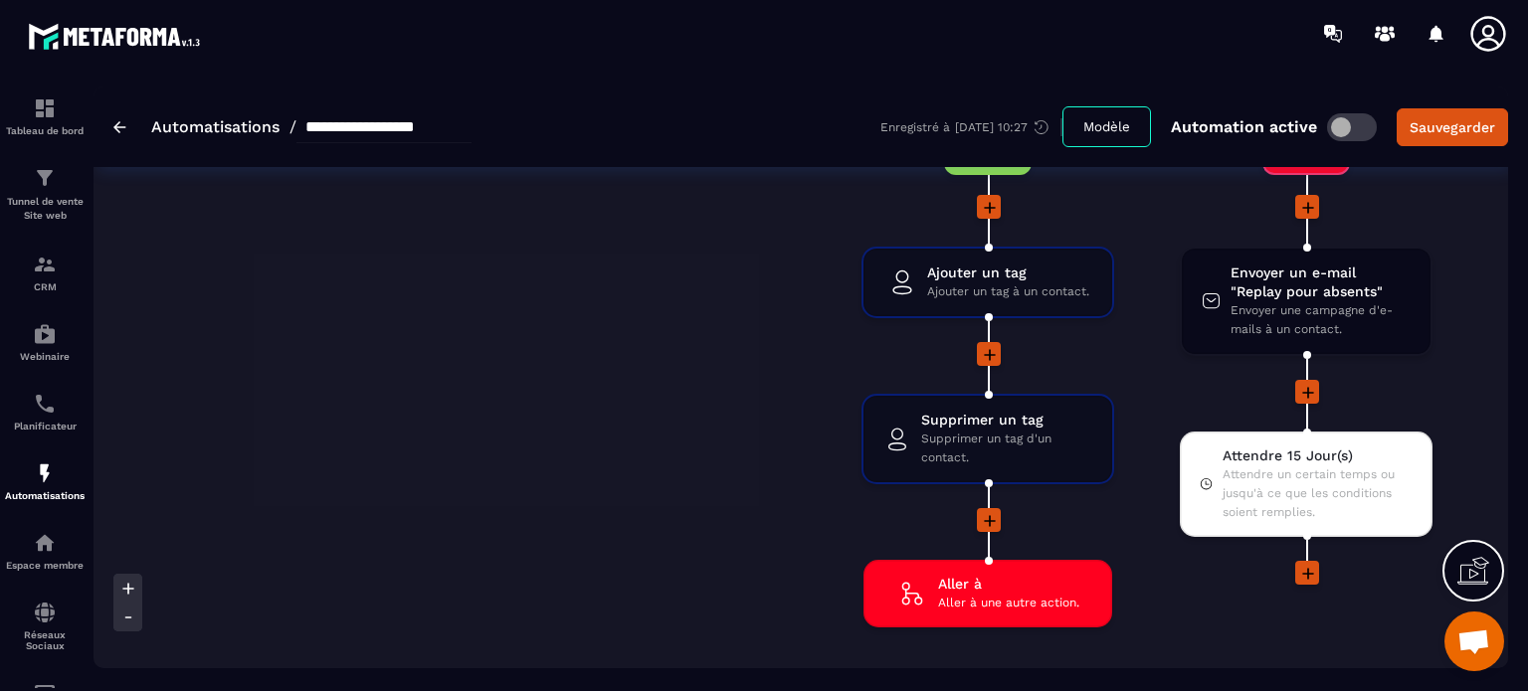
scroll to position [8455, 0]
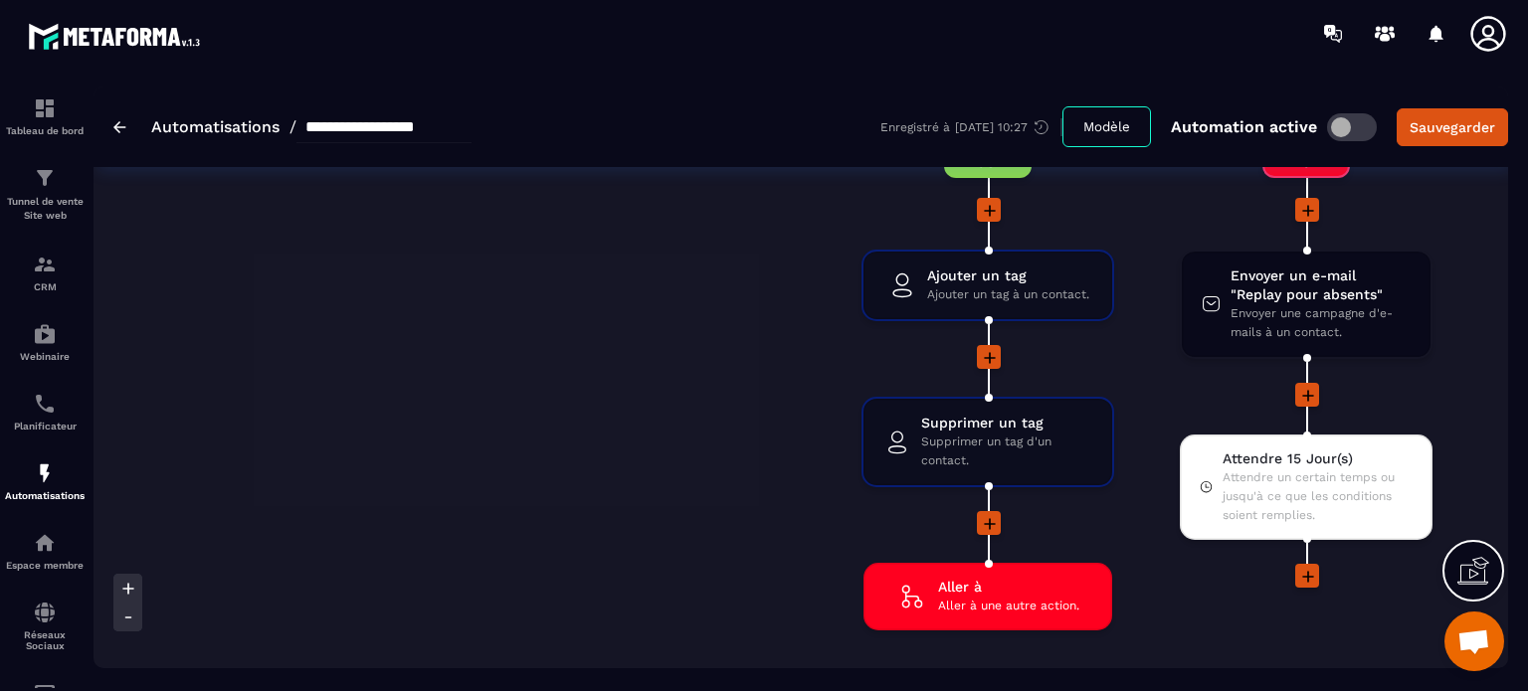
click at [1307, 567] on icon at bounding box center [1308, 577] width 20 height 20
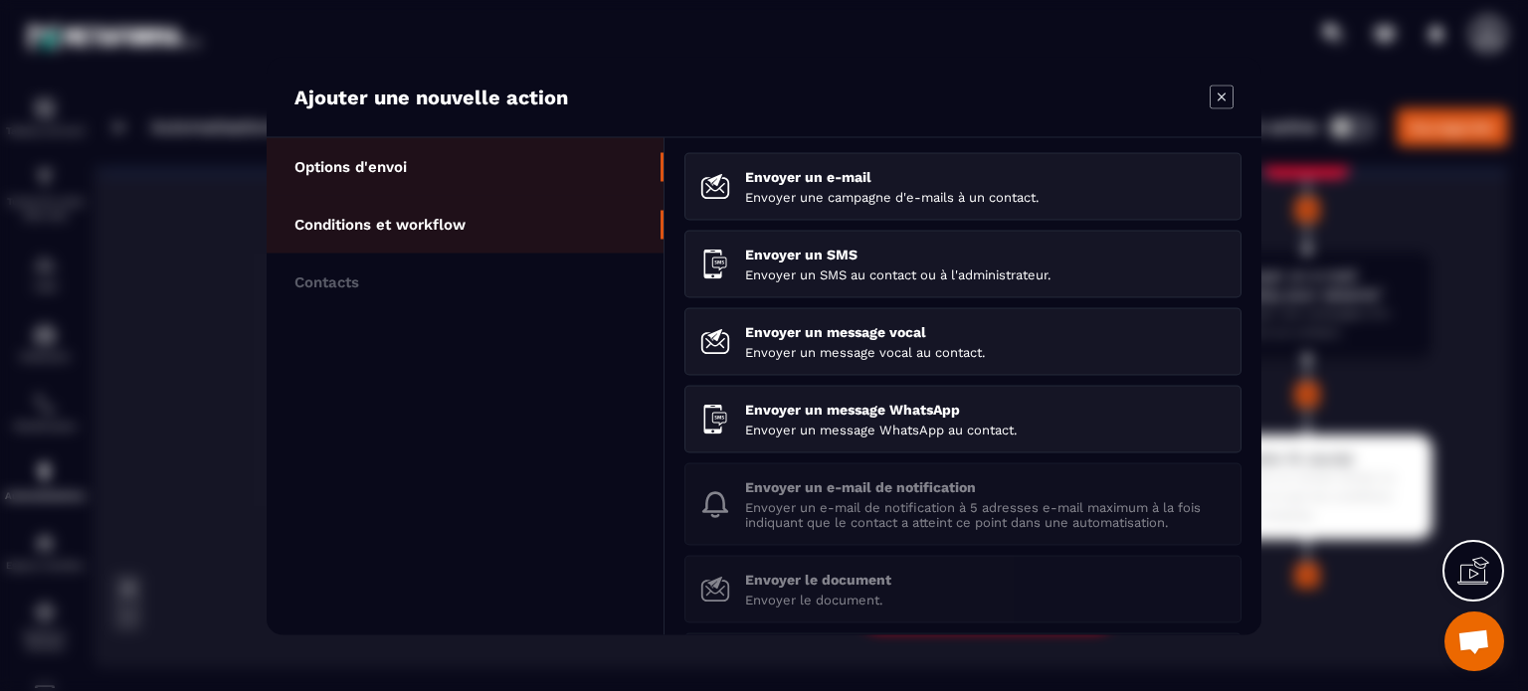
click at [474, 234] on li "Conditions et workflow" at bounding box center [465, 224] width 397 height 58
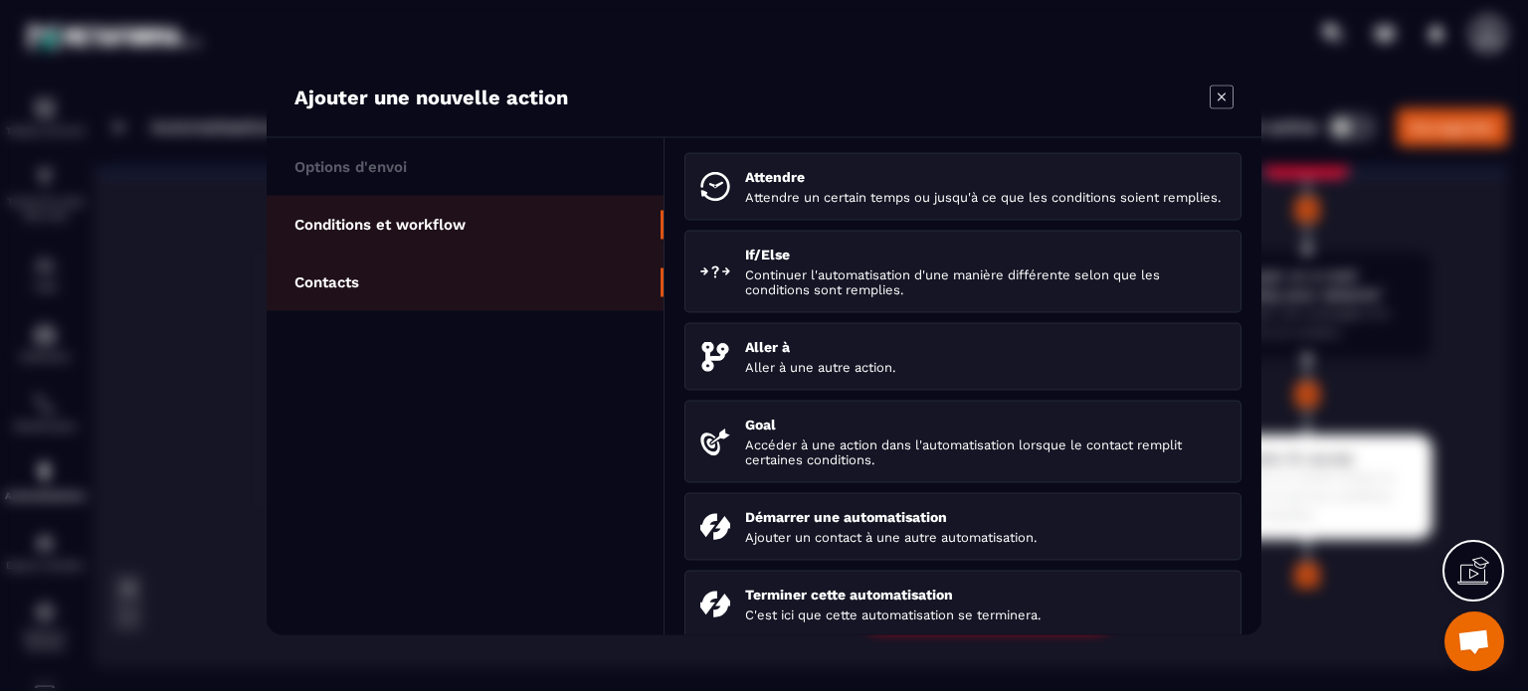
click at [440, 271] on li "Contacts" at bounding box center [465, 282] width 397 height 58
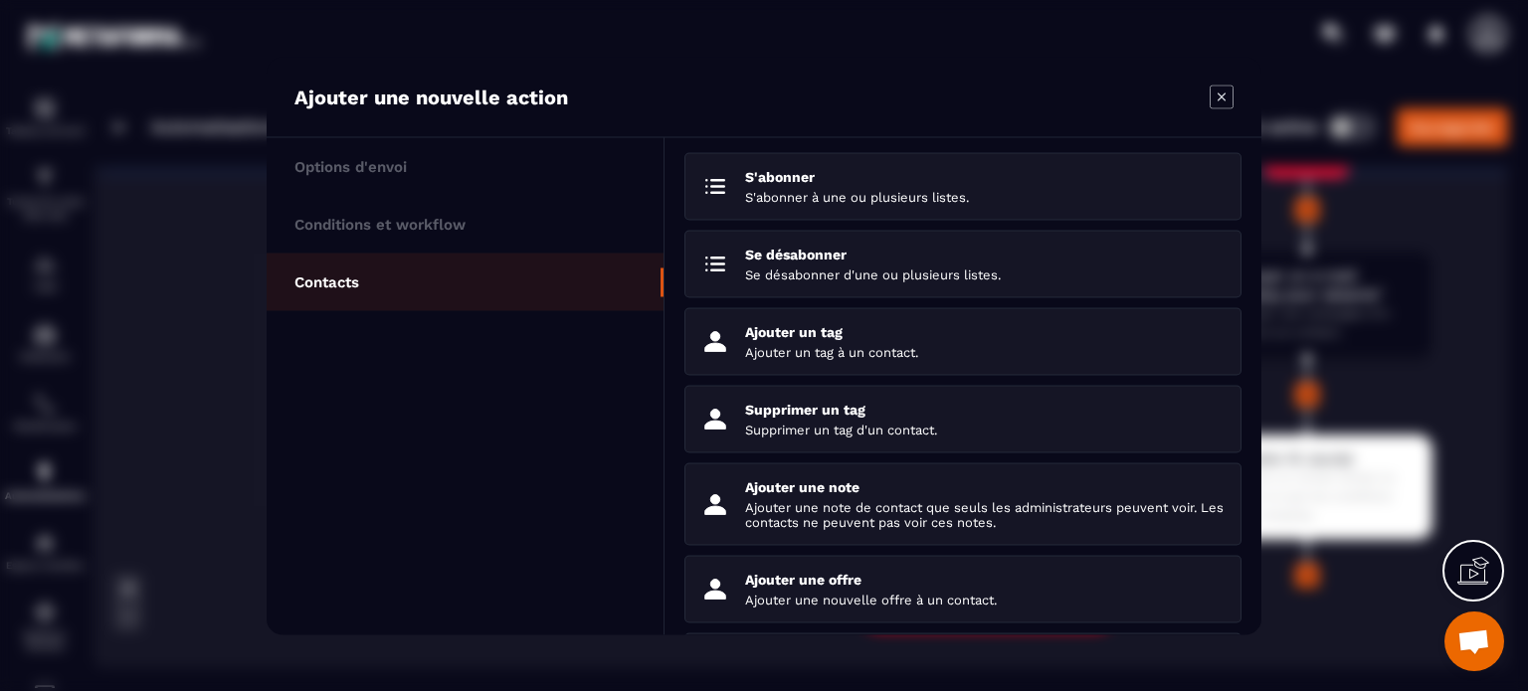
click at [1223, 90] on icon "Modal window" at bounding box center [1222, 97] width 24 height 24
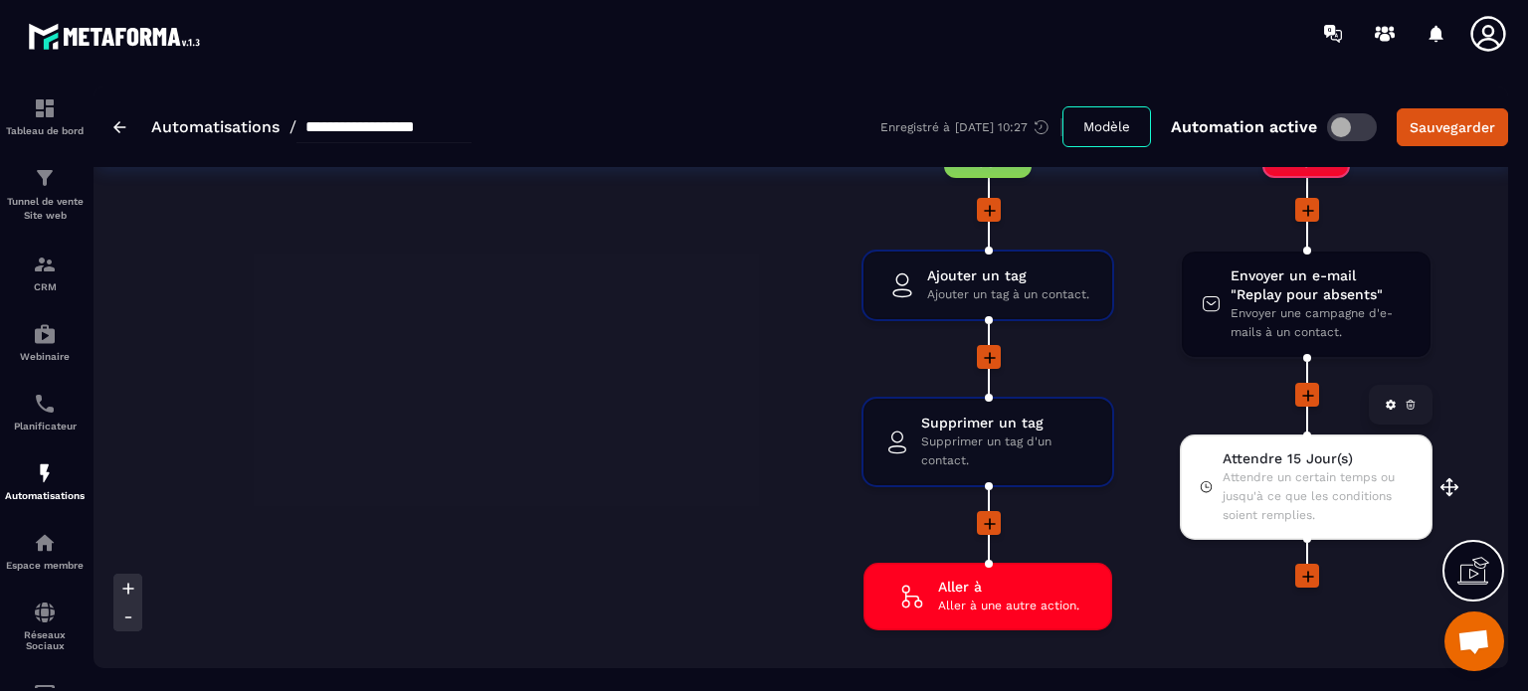
click at [1317, 468] on span "Attendre un certain temps ou jusqu'à ce que les conditions soient remplies." at bounding box center [1317, 496] width 190 height 57
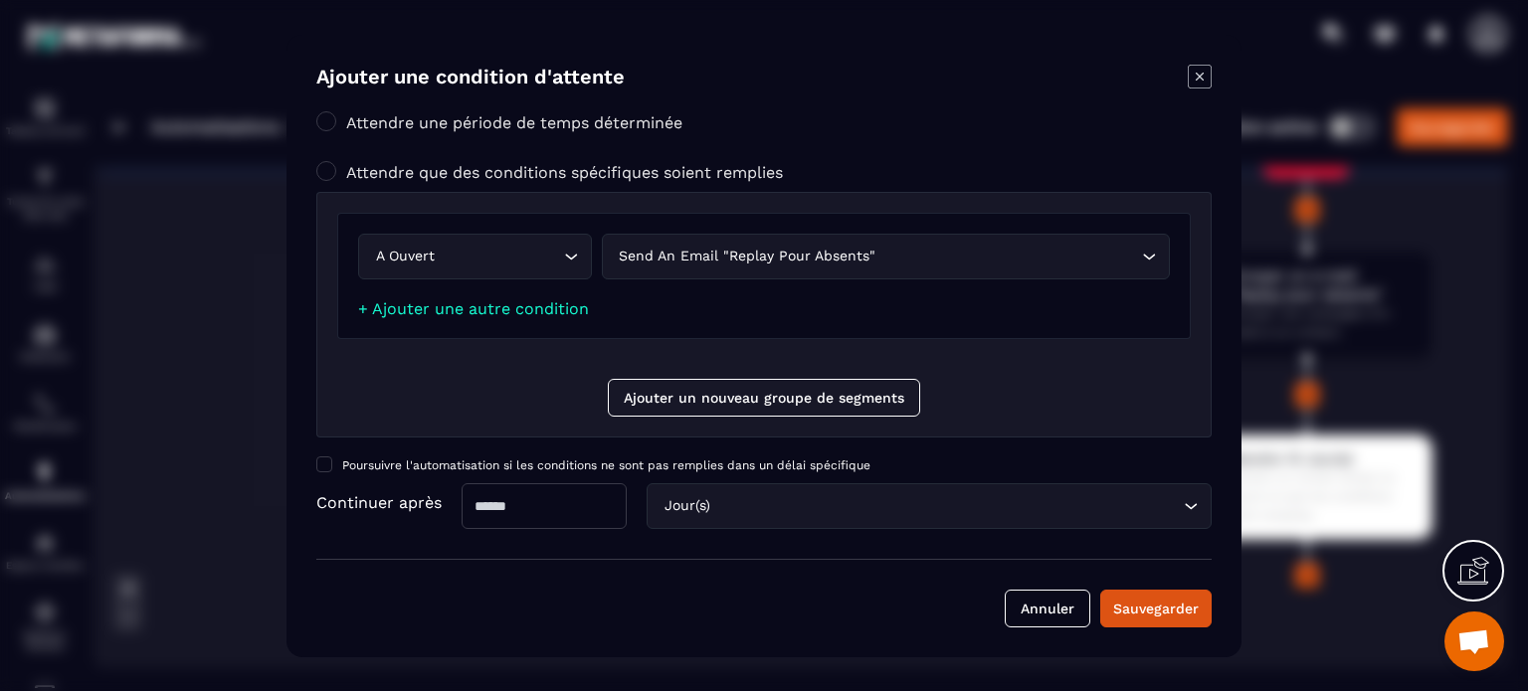
click at [1200, 78] on icon "Modal window" at bounding box center [1200, 76] width 8 height 8
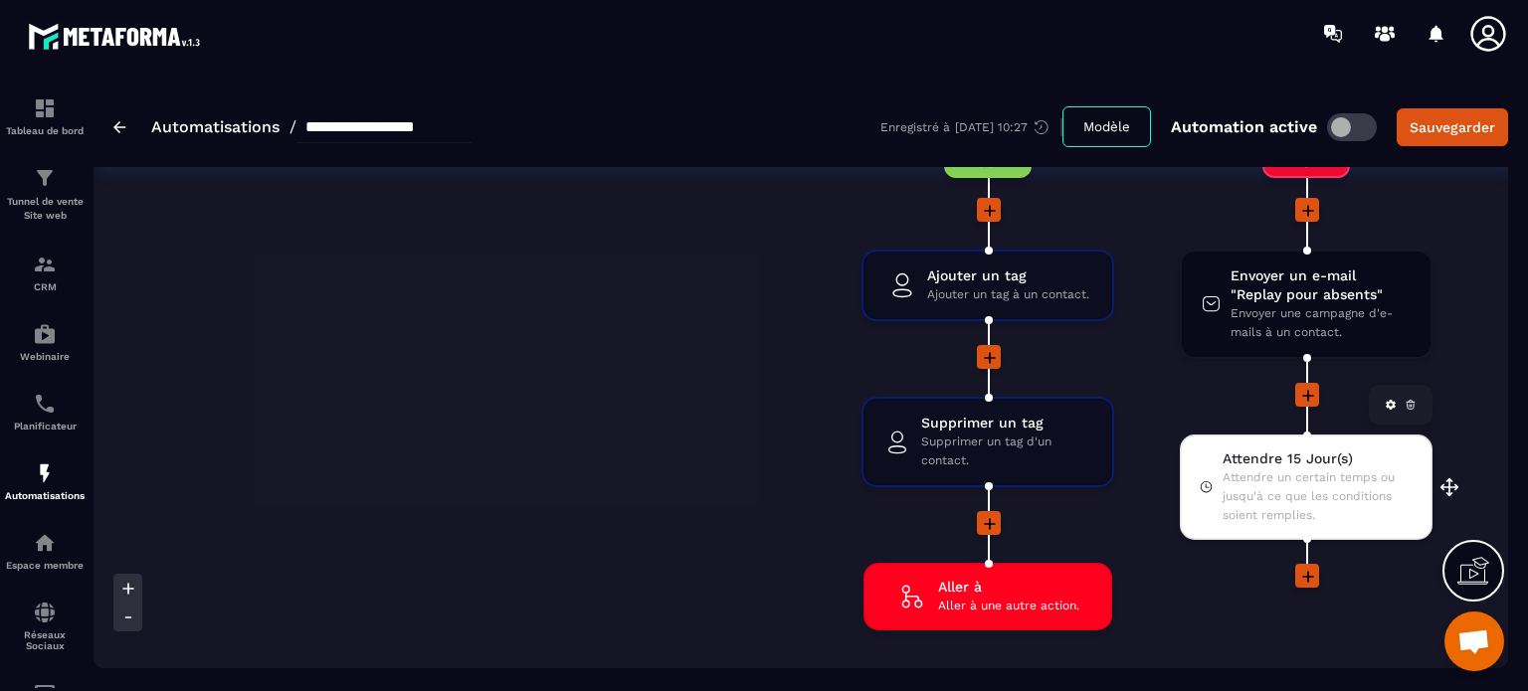
click at [1404, 399] on icon at bounding box center [1410, 405] width 12 height 12
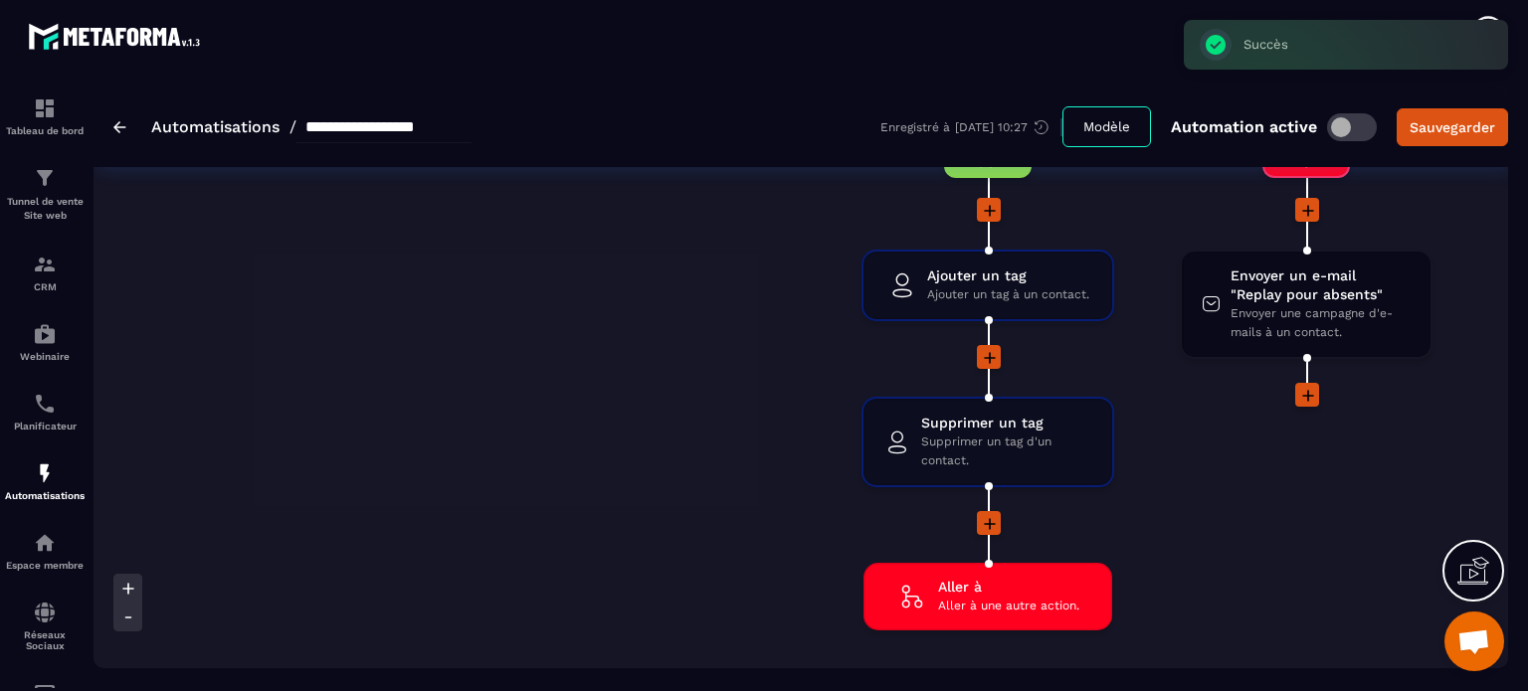
click at [1313, 386] on icon at bounding box center [1308, 396] width 20 height 20
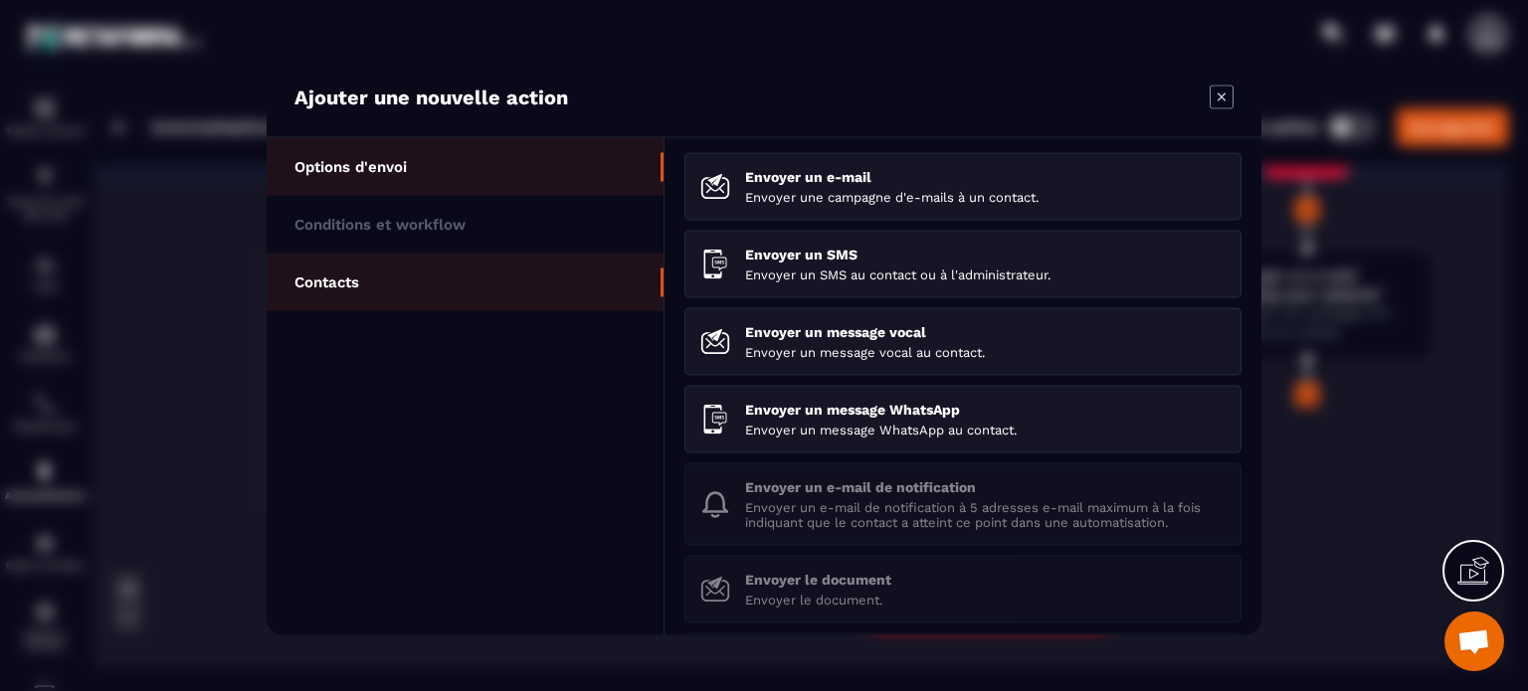
click at [330, 275] on p "Contacts" at bounding box center [326, 282] width 65 height 18
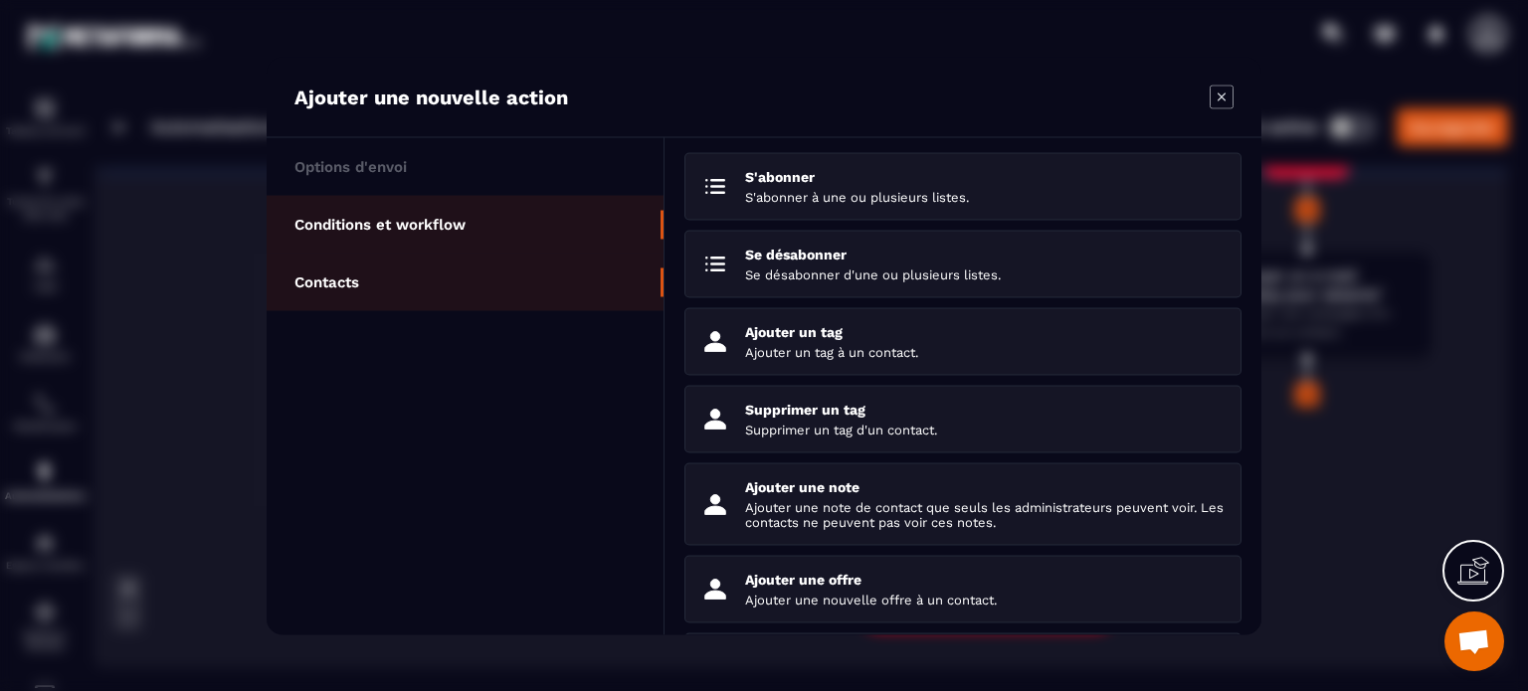
click at [402, 230] on p "Conditions et workflow" at bounding box center [379, 224] width 171 height 18
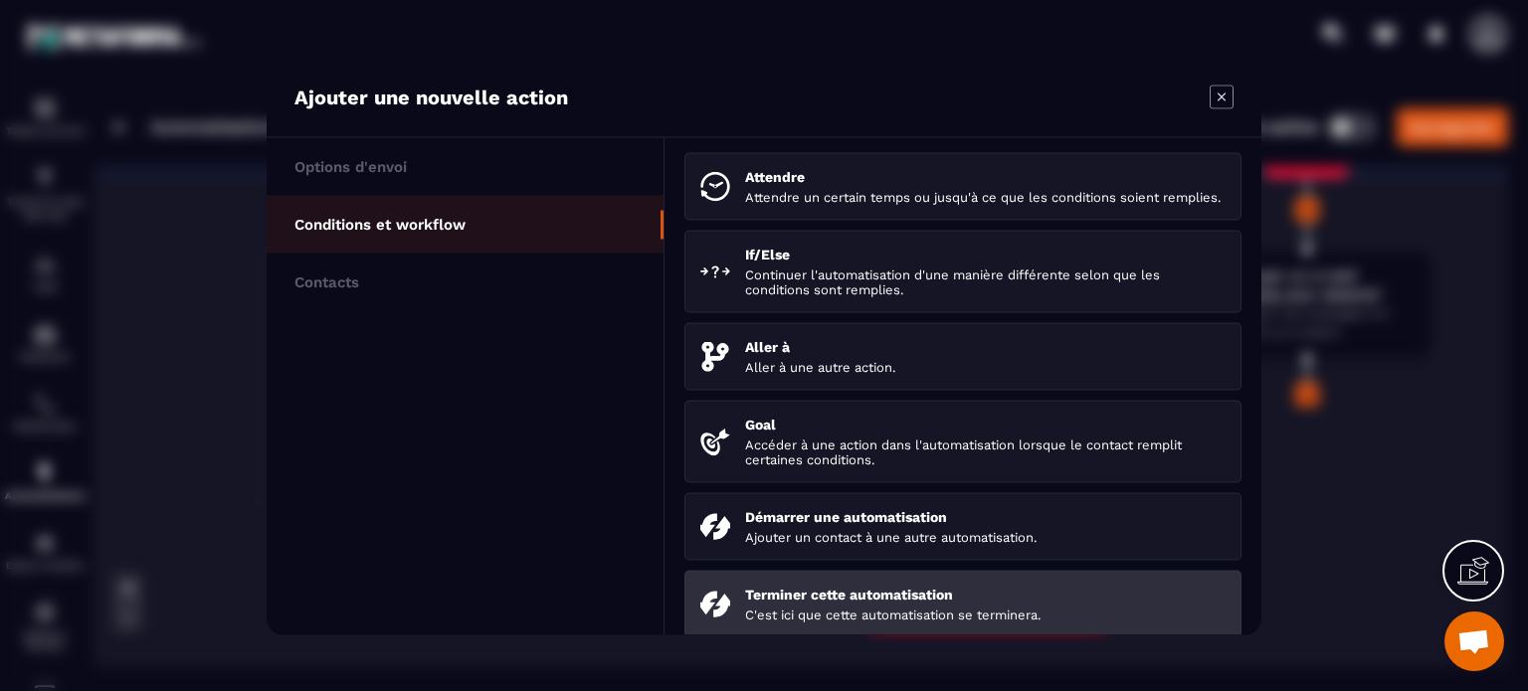
click at [801, 594] on li "Terminer cette automatisation C'est ici que cette automatisation se terminera." at bounding box center [962, 604] width 557 height 68
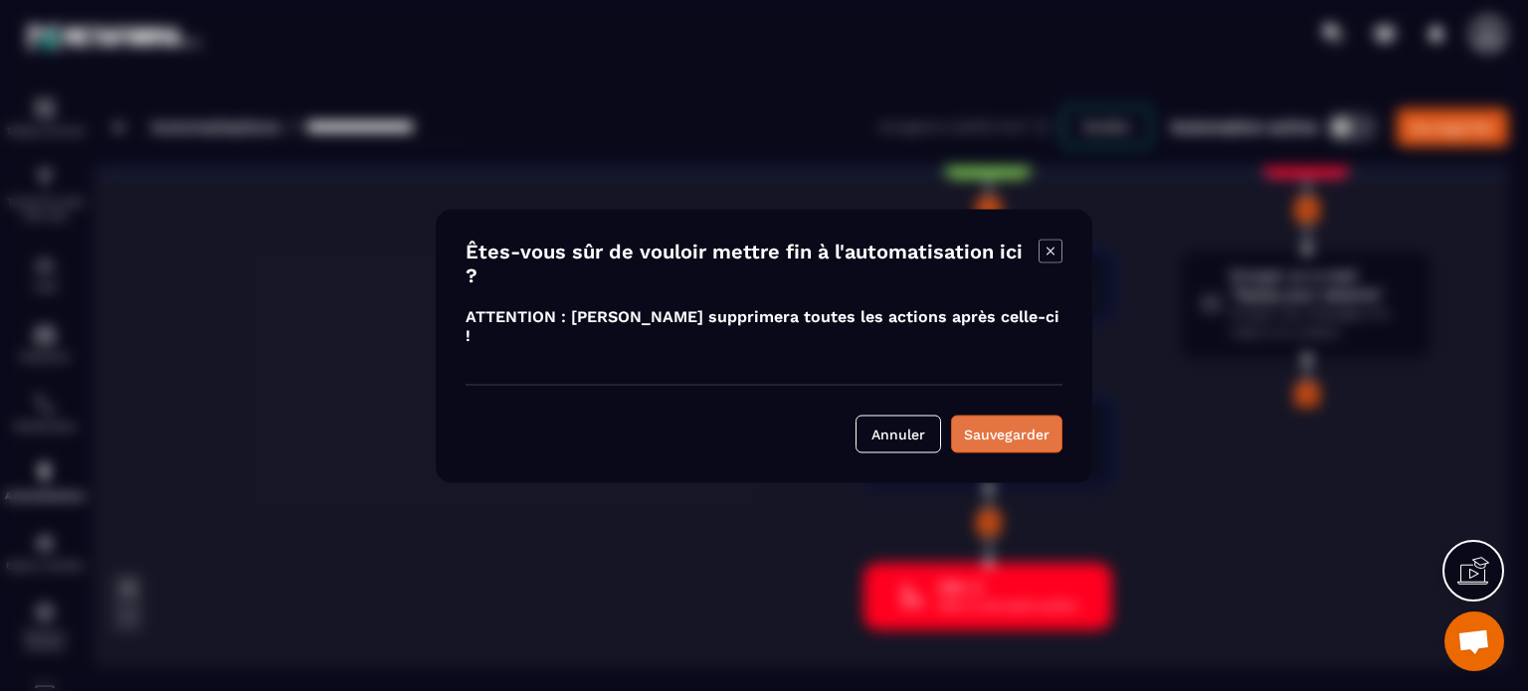
click at [999, 424] on div "Sauvegarder" at bounding box center [1007, 434] width 86 height 20
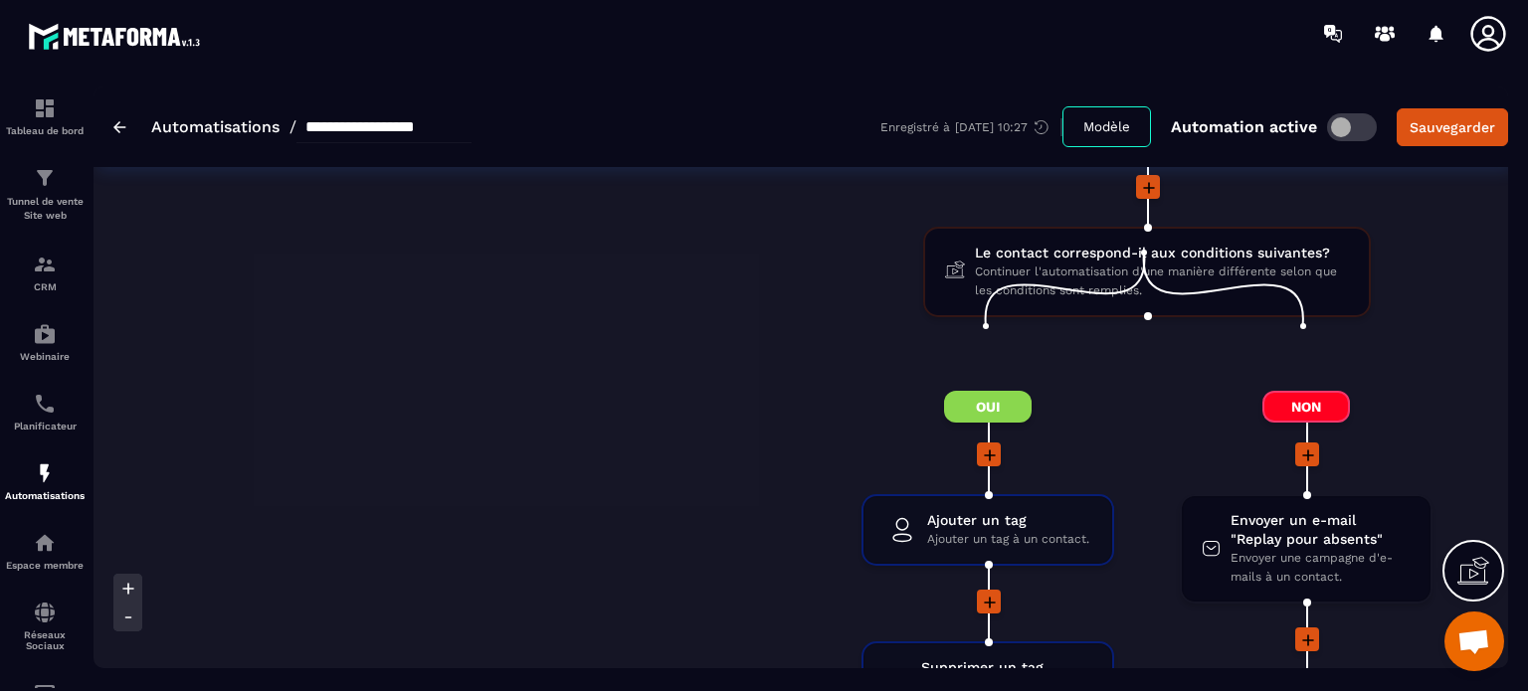
scroll to position [8176, 0]
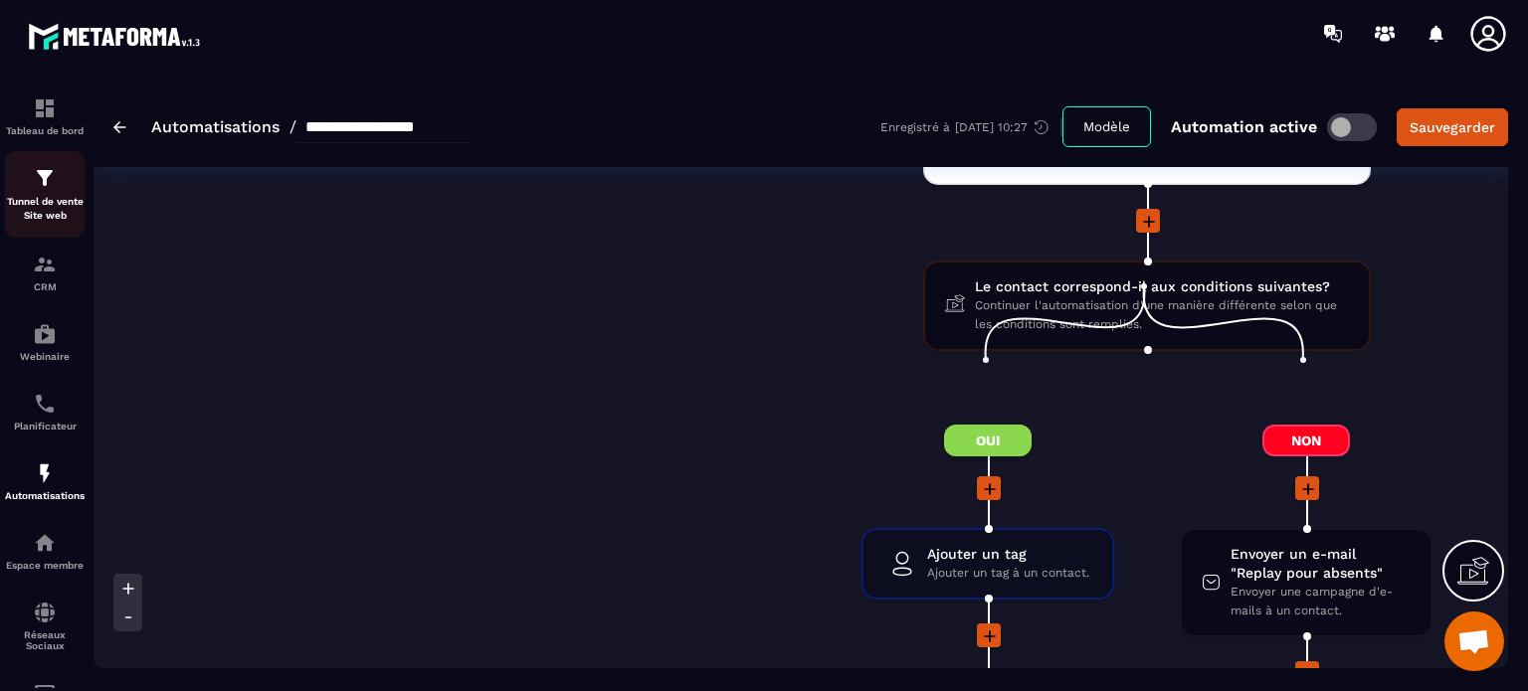
click at [54, 178] on img at bounding box center [45, 178] width 24 height 24
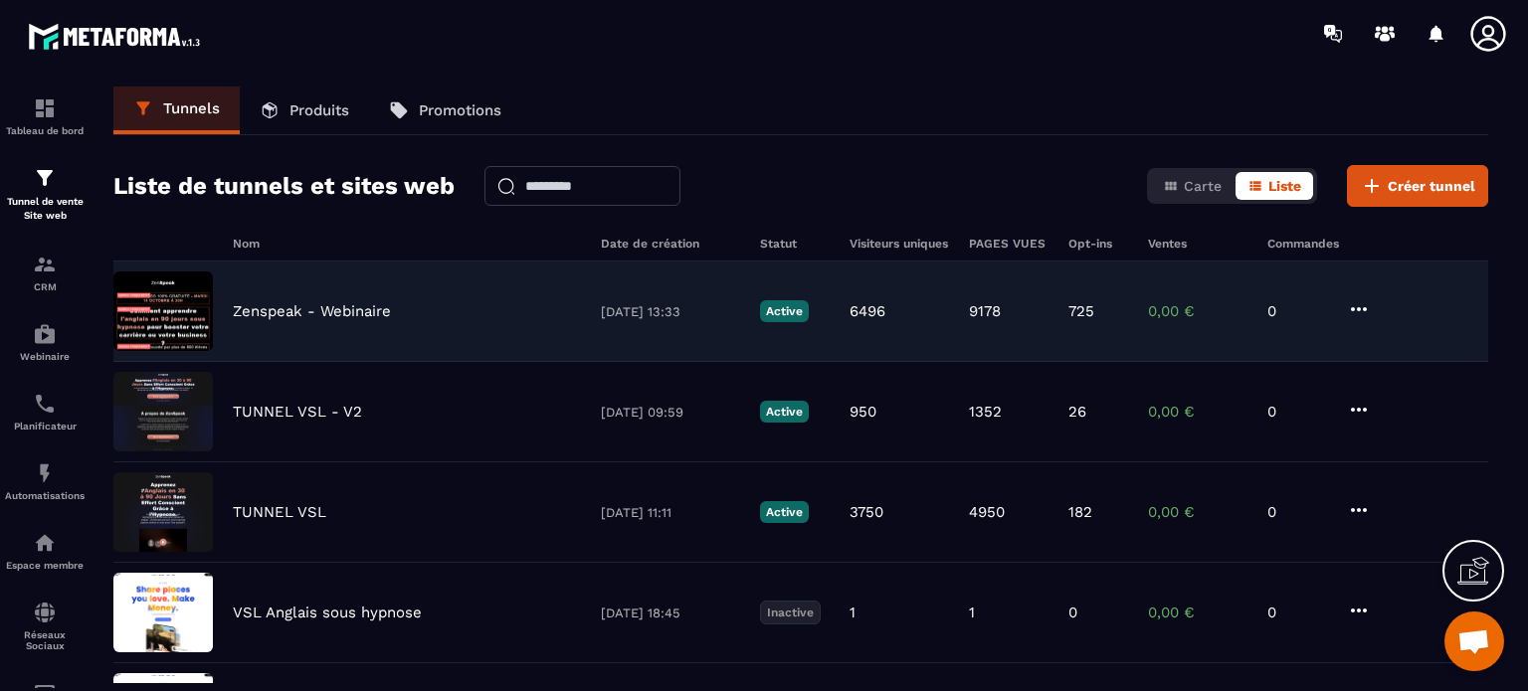
click at [318, 306] on p "Zenspeak - Webinaire" at bounding box center [312, 311] width 158 height 18
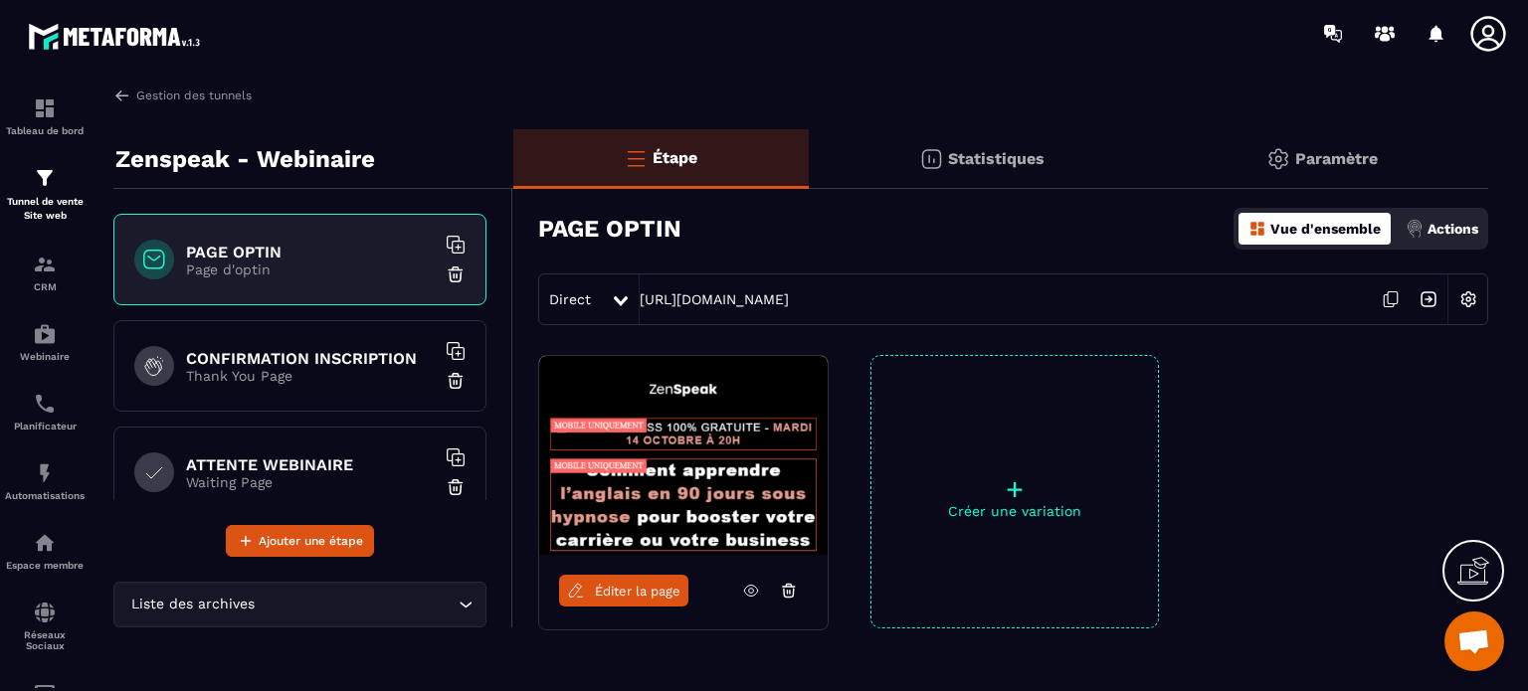
click at [1046, 490] on p "+" at bounding box center [1014, 489] width 286 height 28
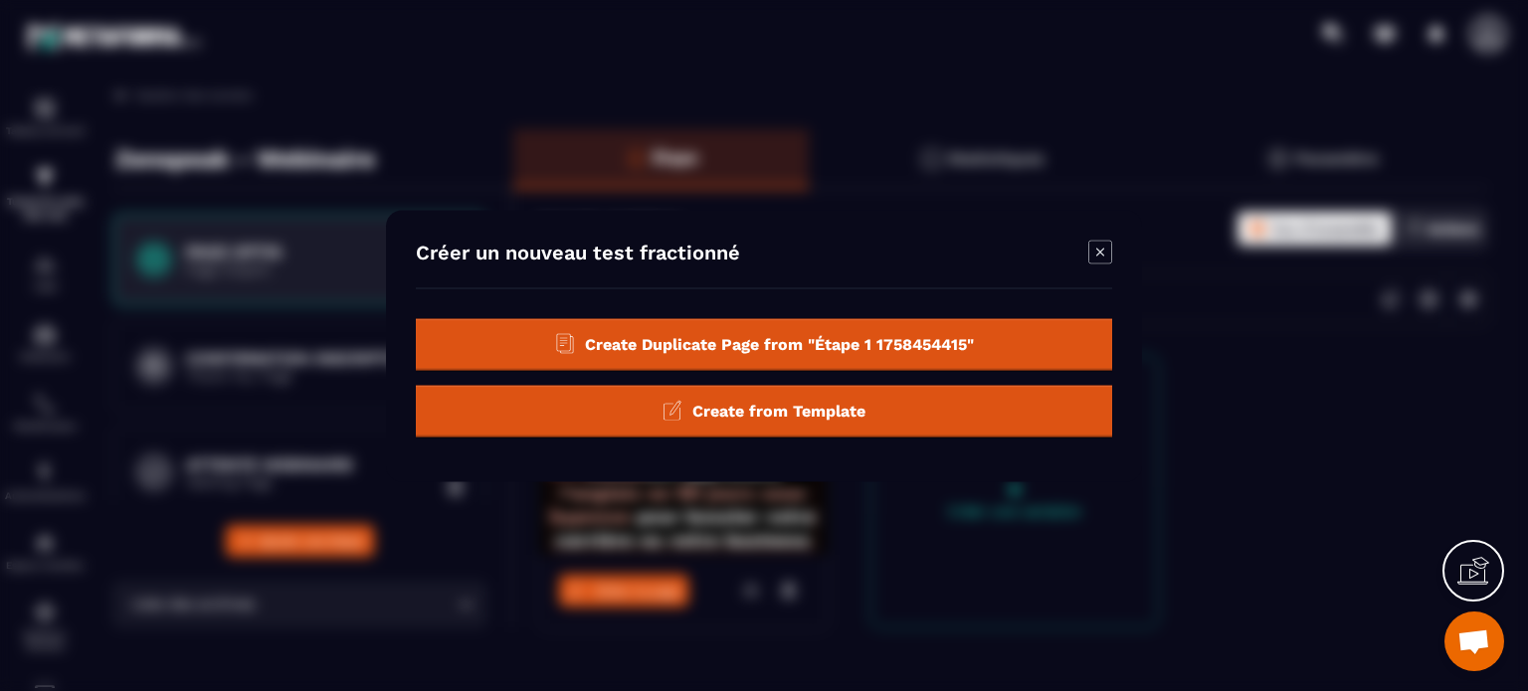
click at [758, 414] on span "Create from Template" at bounding box center [778, 410] width 173 height 19
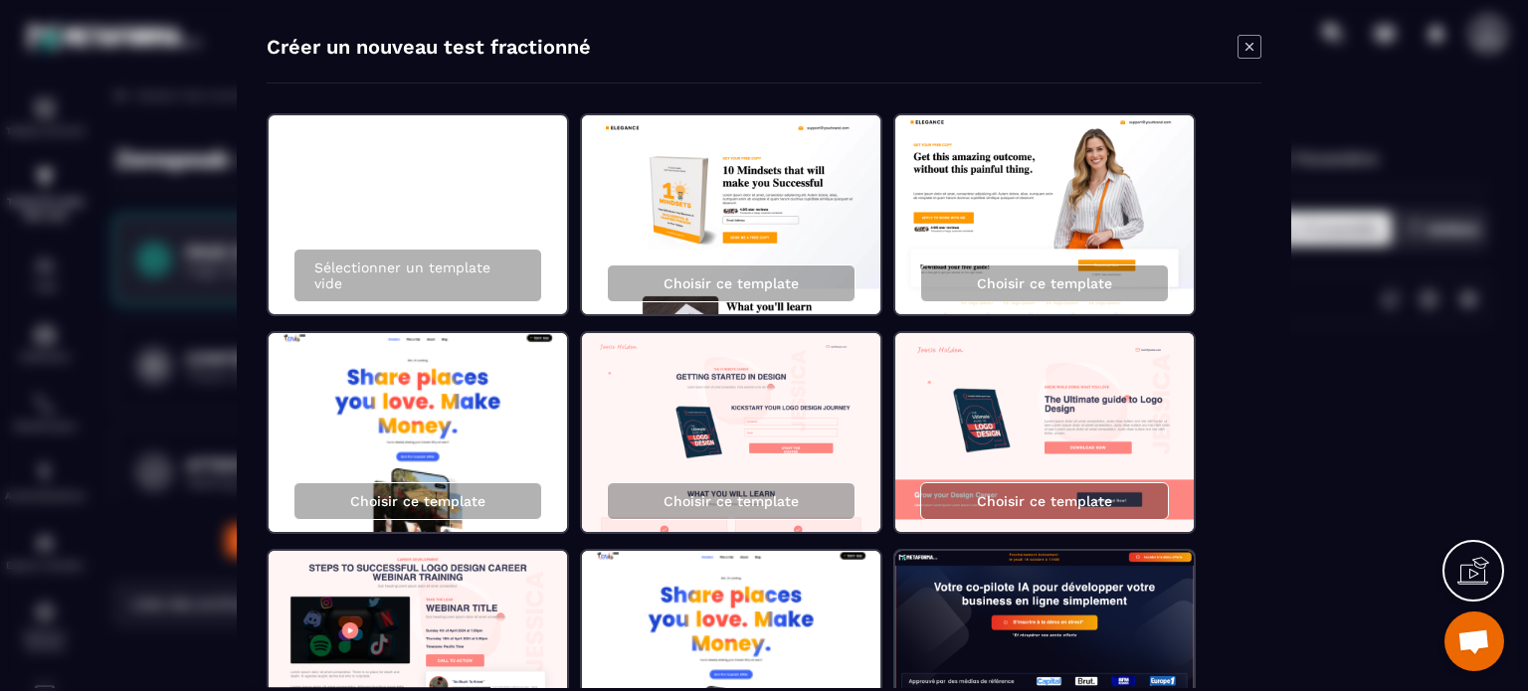
click at [1302, 445] on div "Modal window" at bounding box center [764, 345] width 1528 height 691
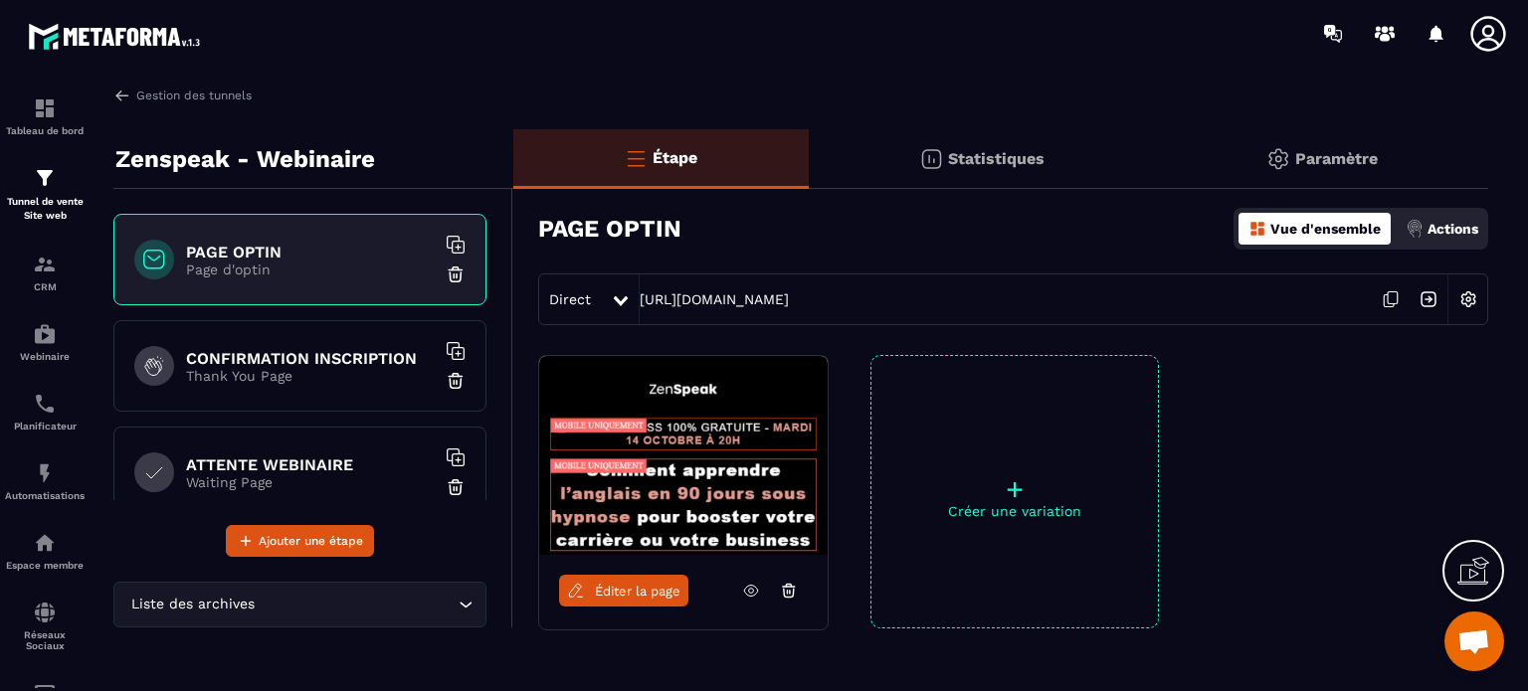
click at [1050, 445] on div "+ Créer une variation" at bounding box center [1014, 492] width 288 height 274
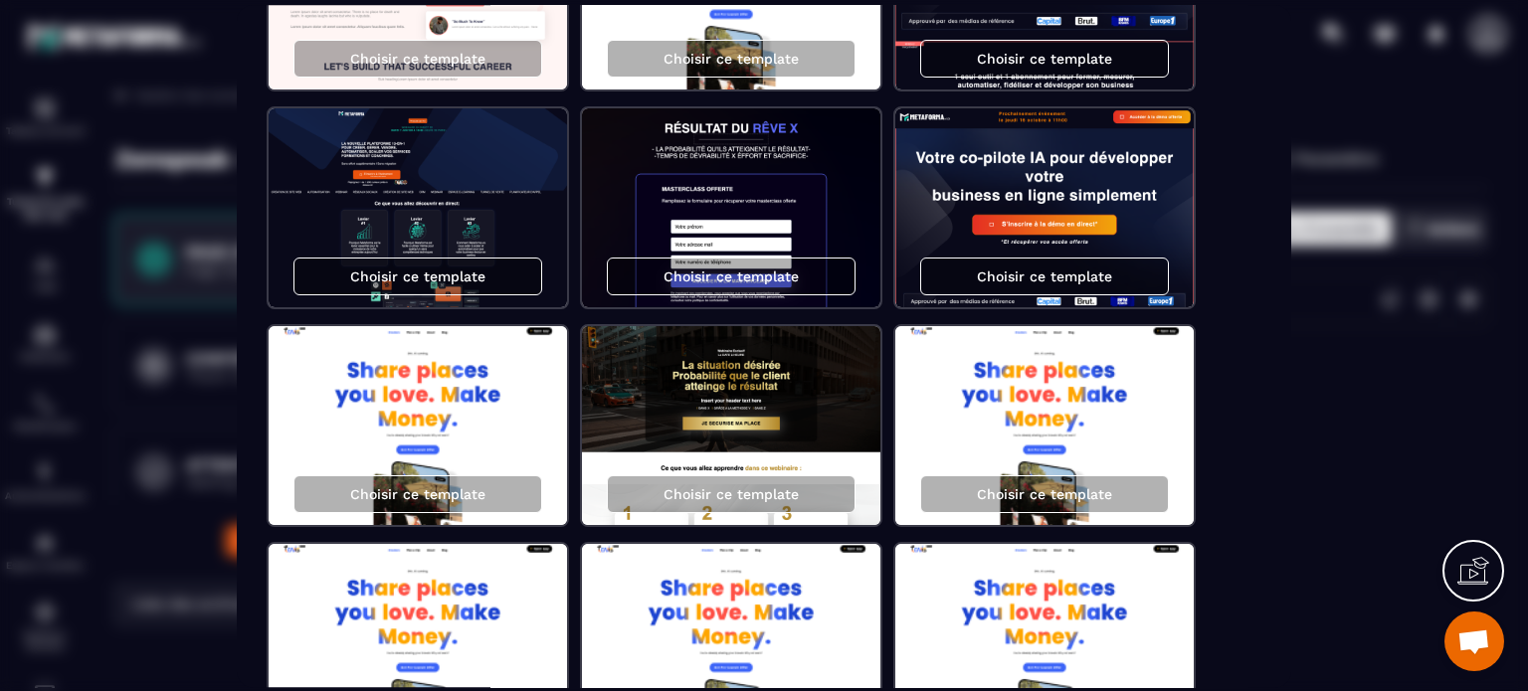
scroll to position [696, 0]
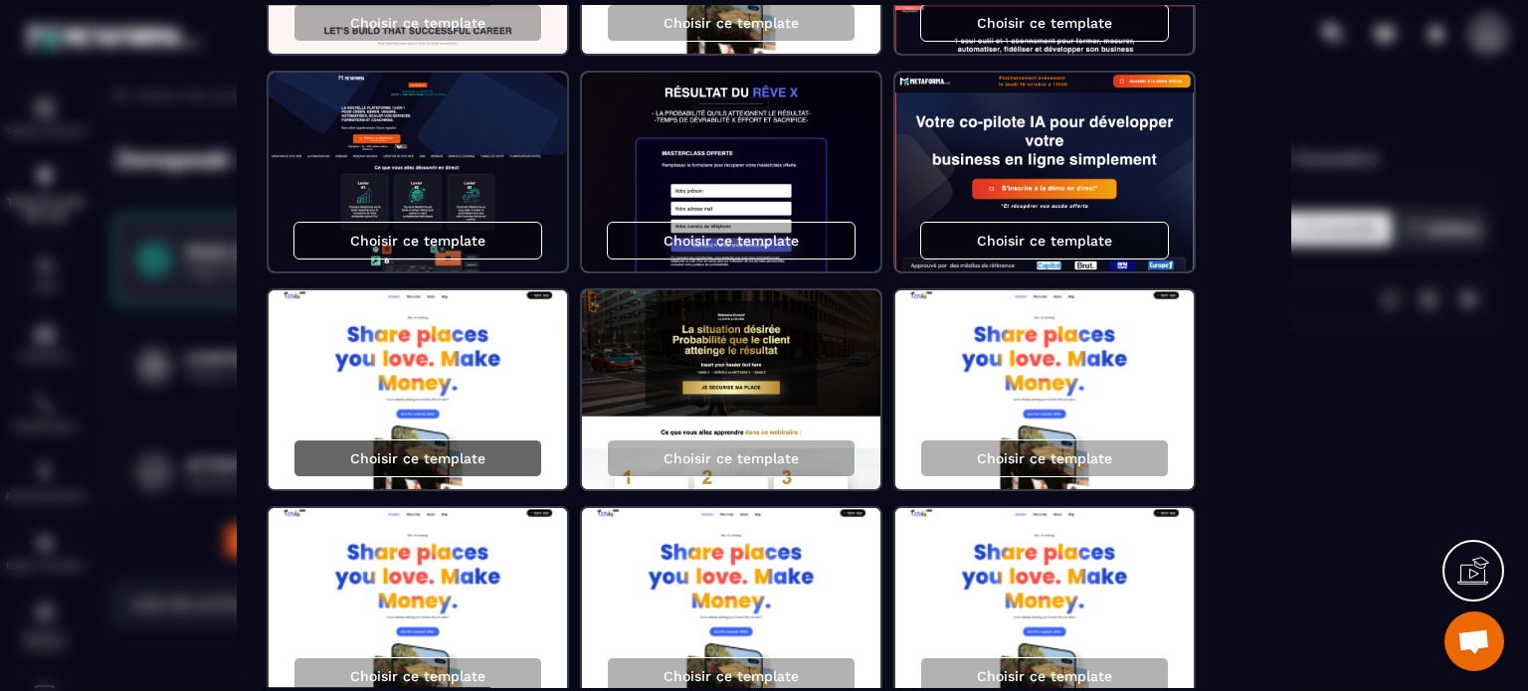
click at [455, 443] on div "Choisir ce template" at bounding box center [417, 459] width 249 height 38
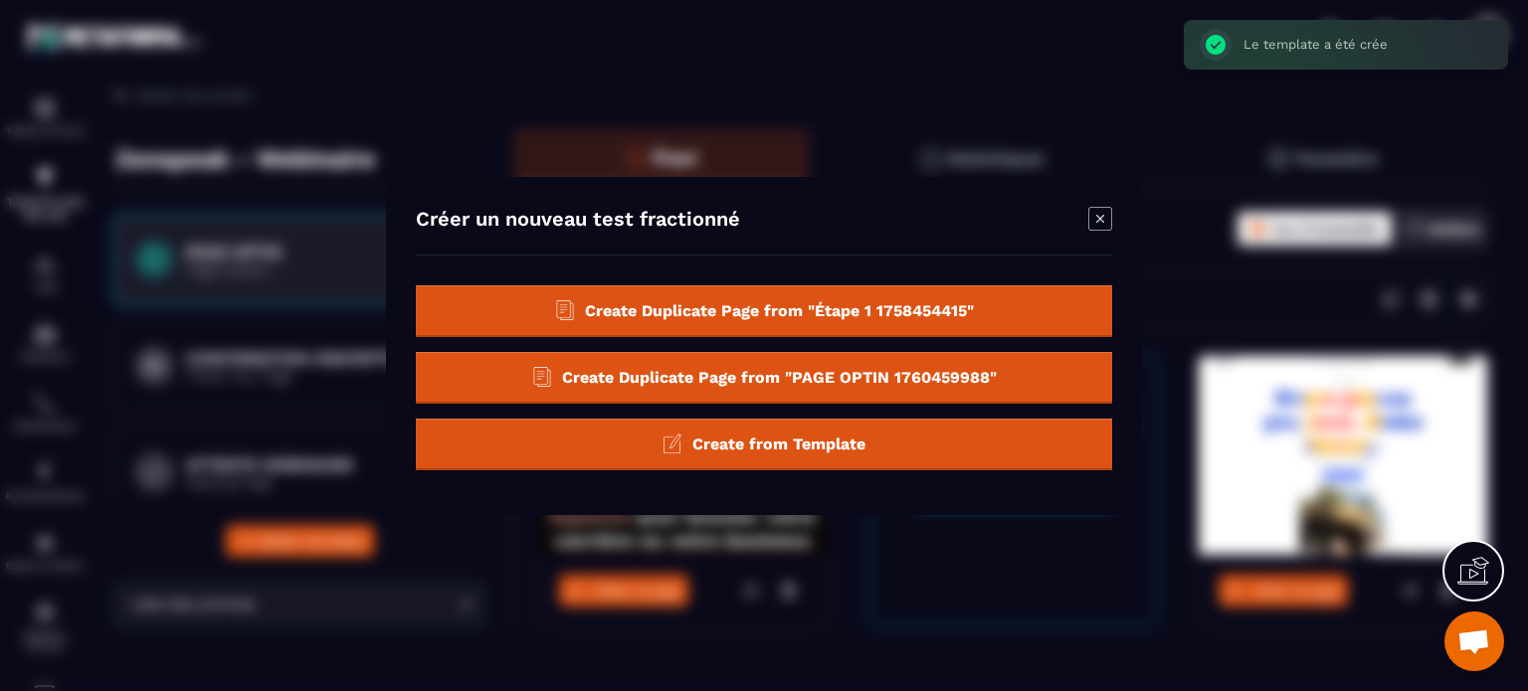
scroll to position [0, 0]
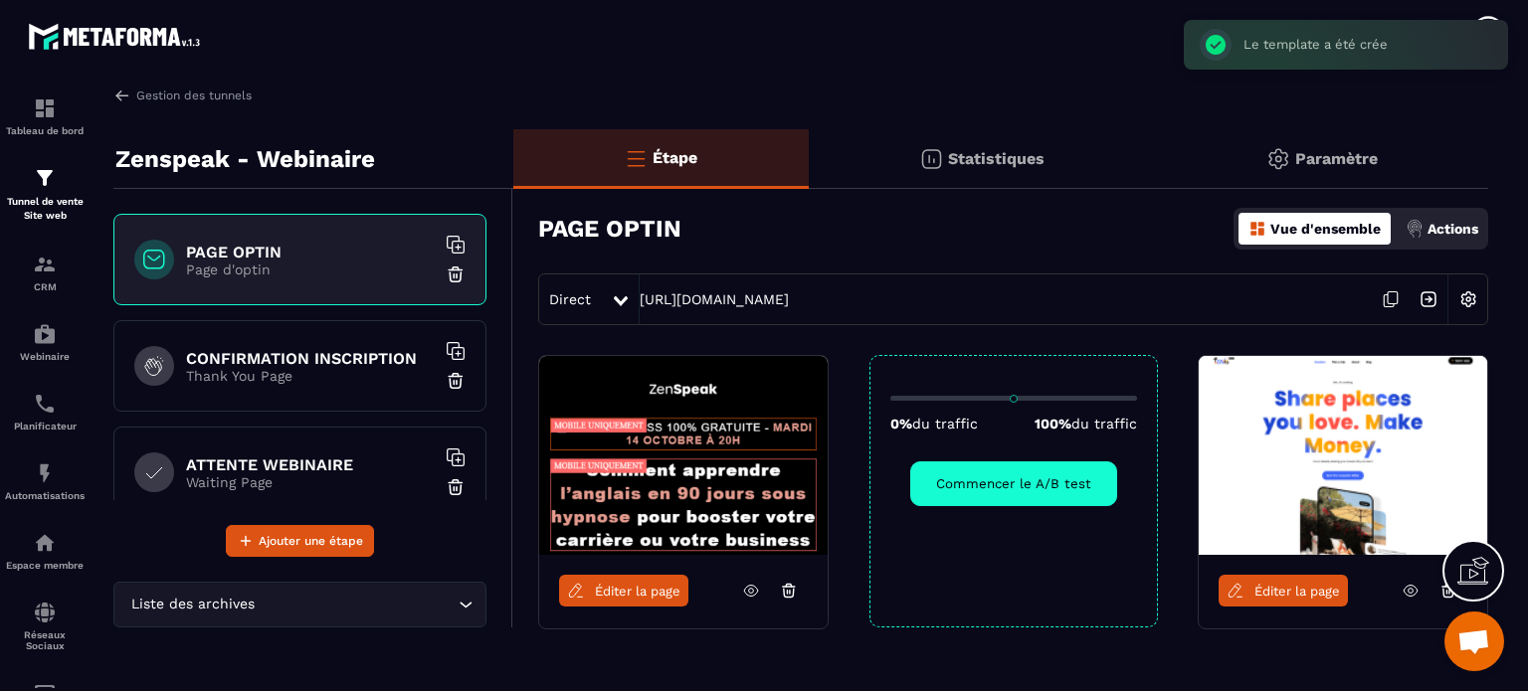
click at [1412, 590] on icon at bounding box center [1410, 591] width 5 height 5
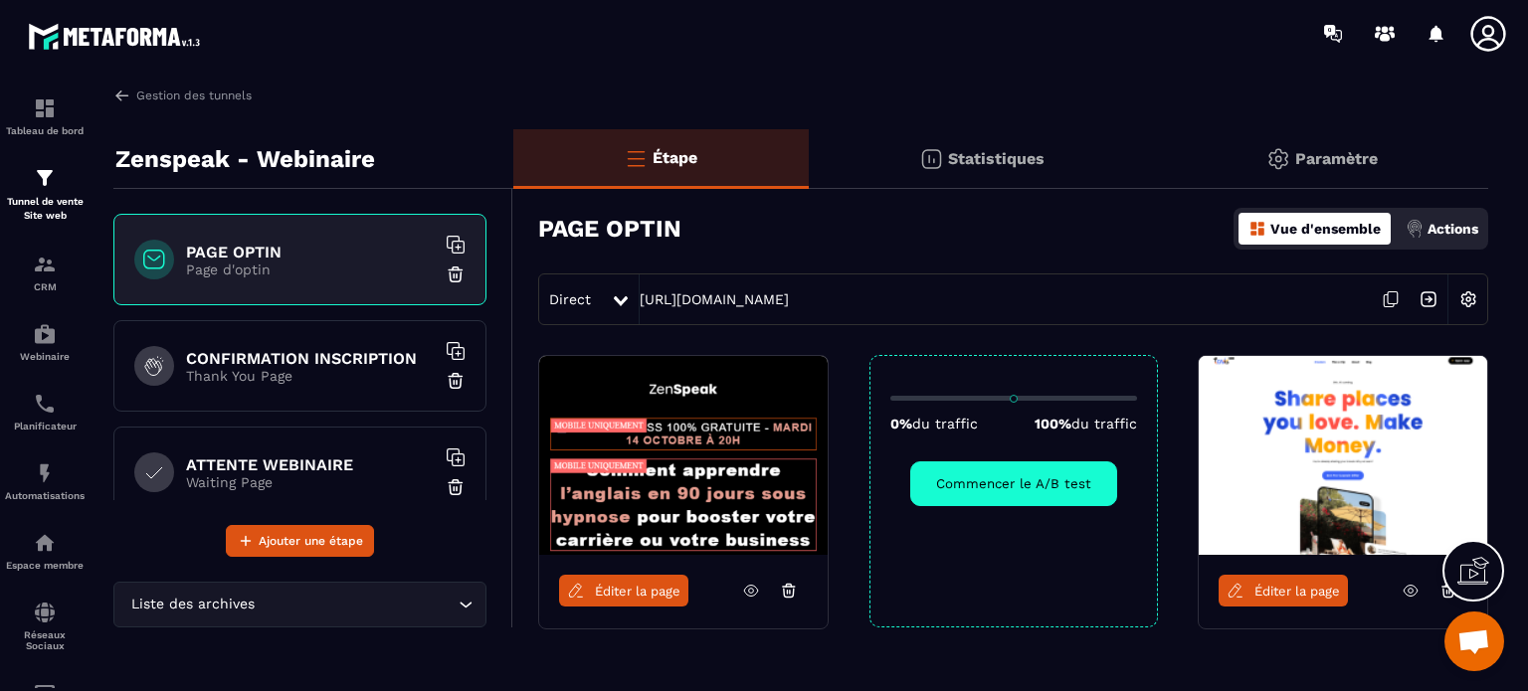
click at [1440, 594] on icon at bounding box center [1448, 591] width 18 height 18
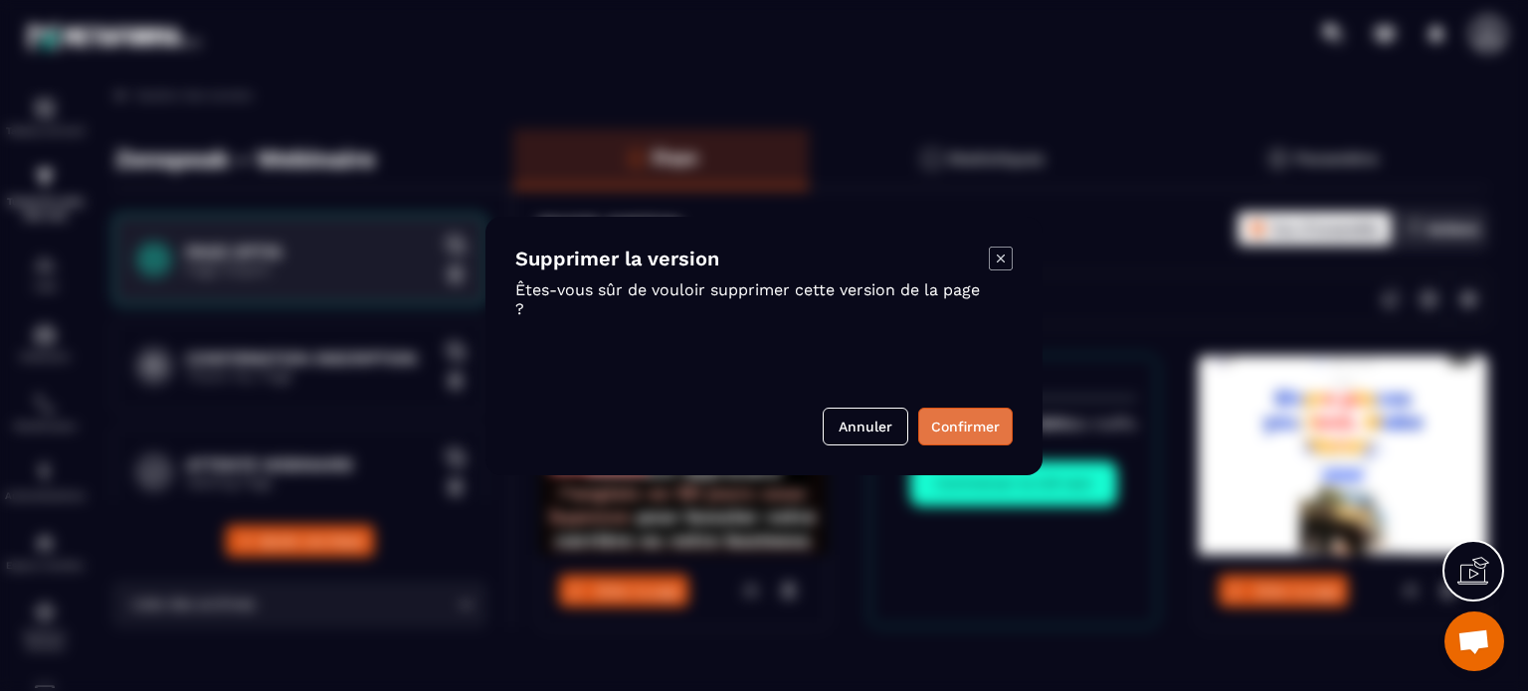
click at [967, 418] on button "Confirmer" at bounding box center [965, 427] width 94 height 38
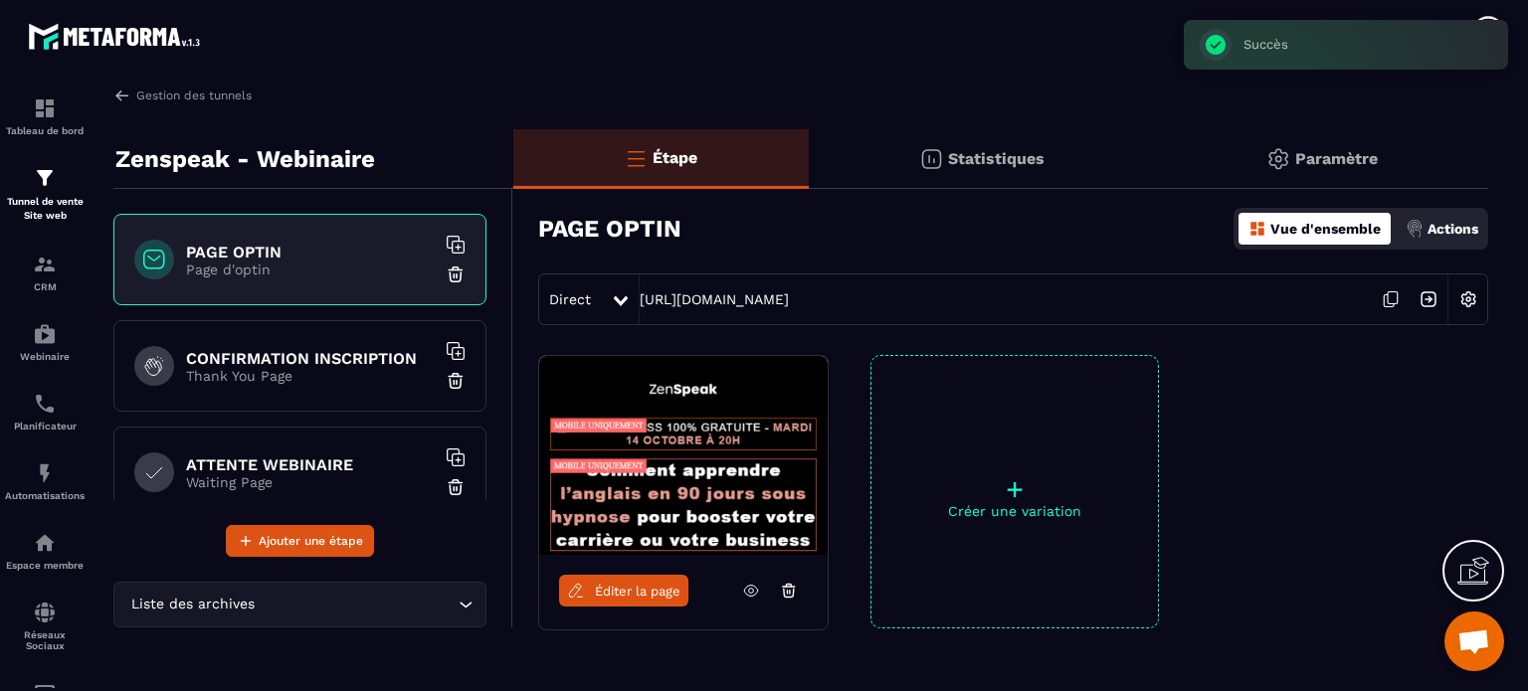
click at [1050, 535] on div "+ Créer une variation" at bounding box center [1014, 492] width 288 height 274
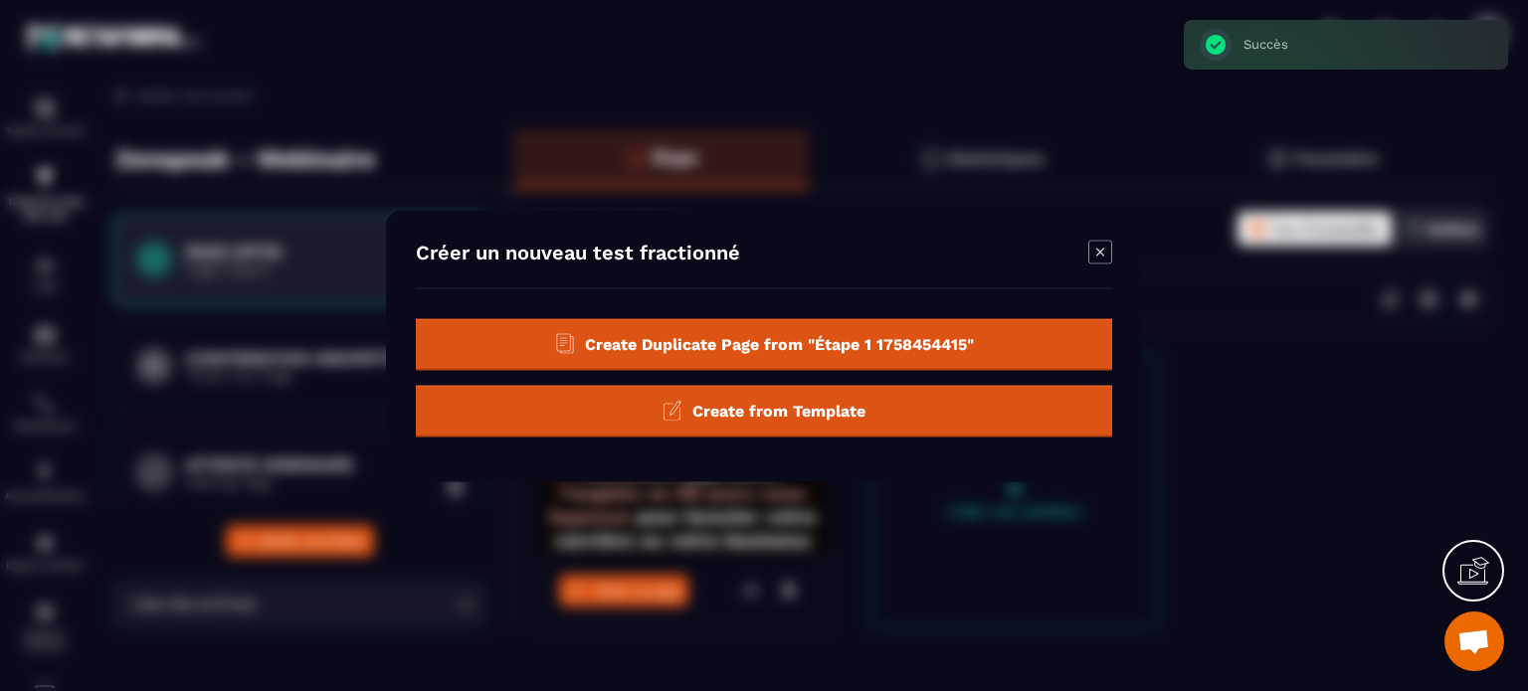
click at [780, 422] on div "Create from Template" at bounding box center [764, 411] width 696 height 52
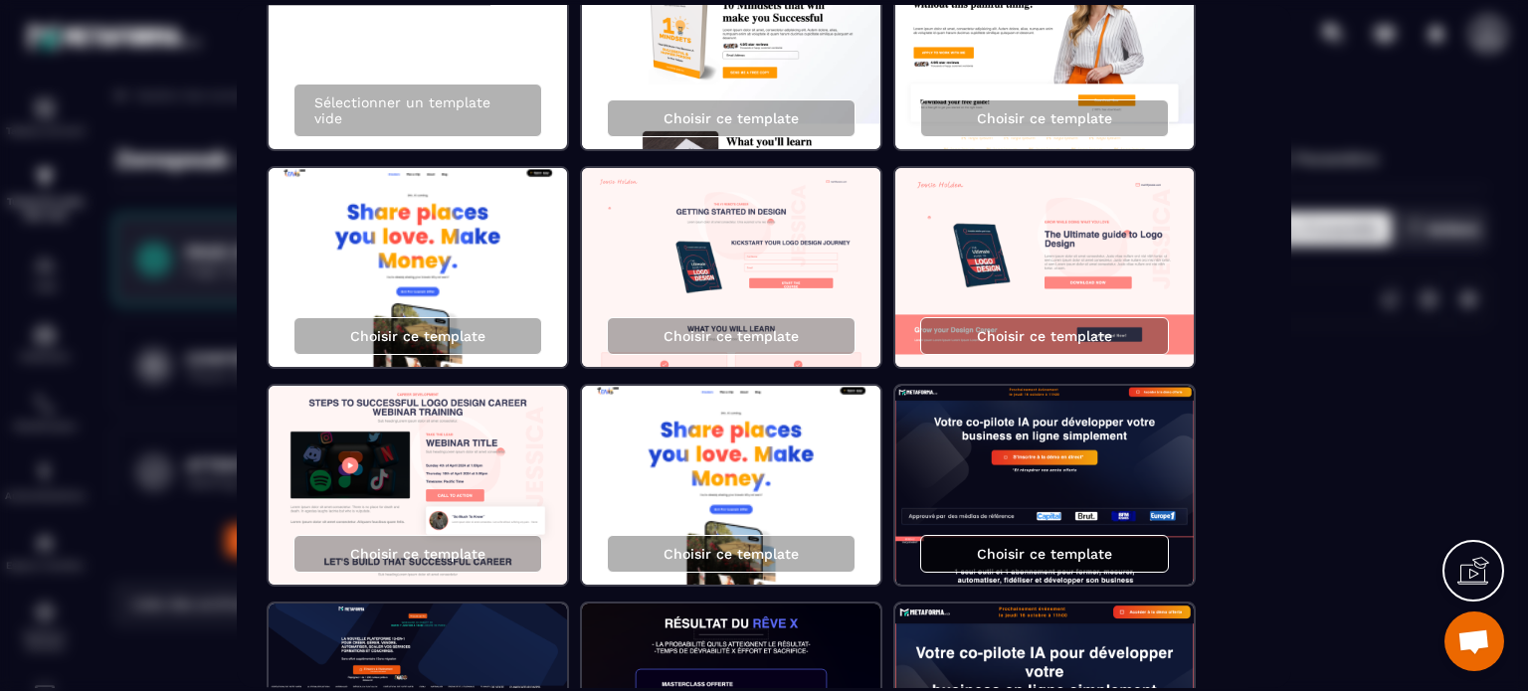
scroll to position [199, 0]
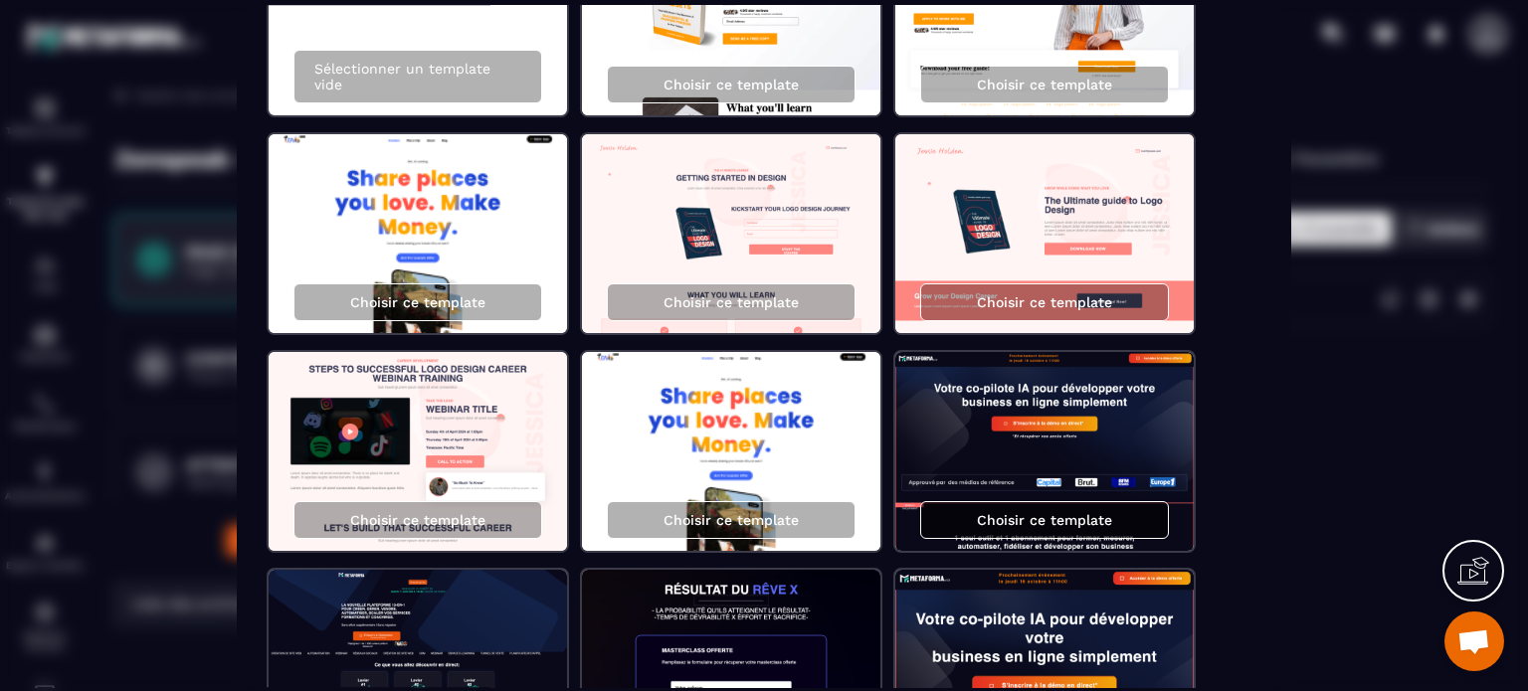
click at [968, 517] on div "Choisir ce template" at bounding box center [1044, 520] width 249 height 38
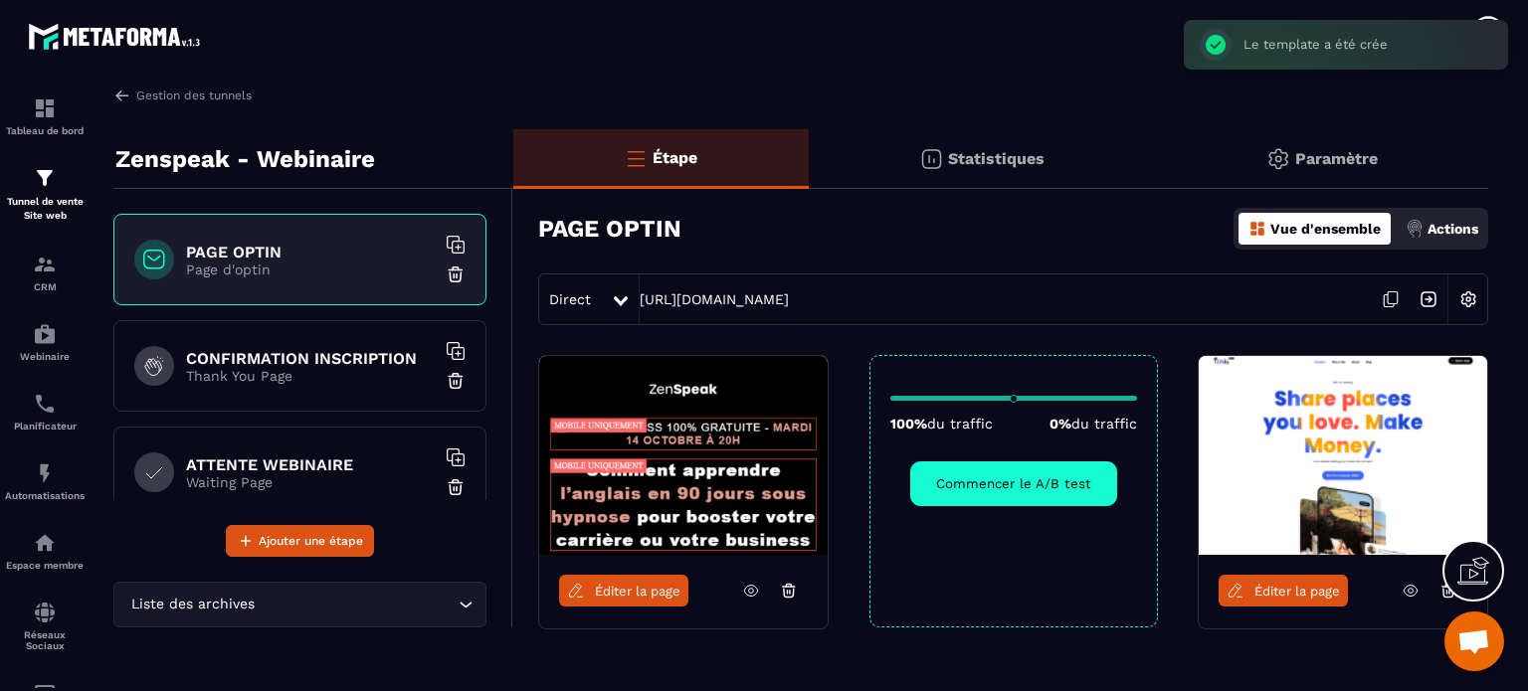
click at [1301, 596] on span "Éditer la page" at bounding box center [1297, 591] width 86 height 15
